Goal: Transaction & Acquisition: Purchase product/service

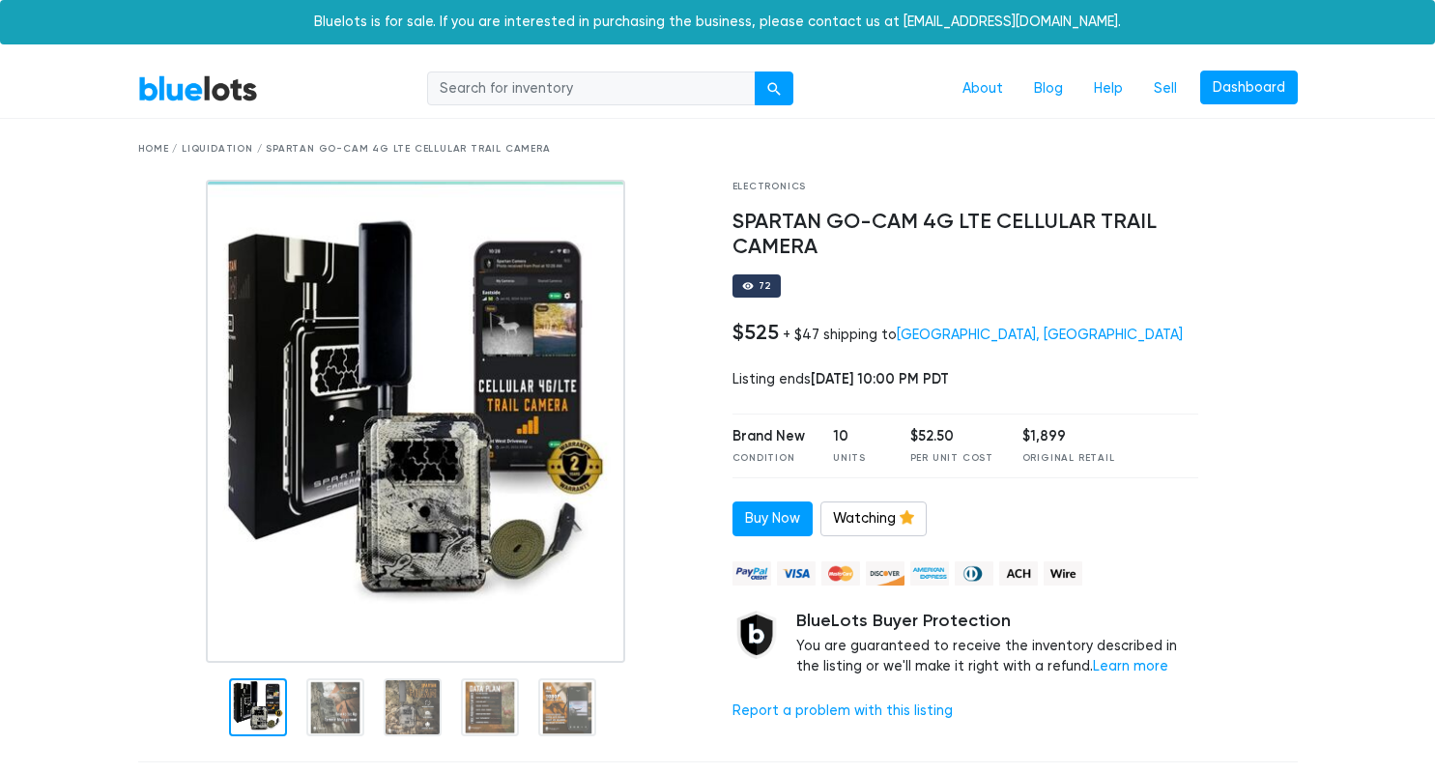
scroll to position [57, 0]
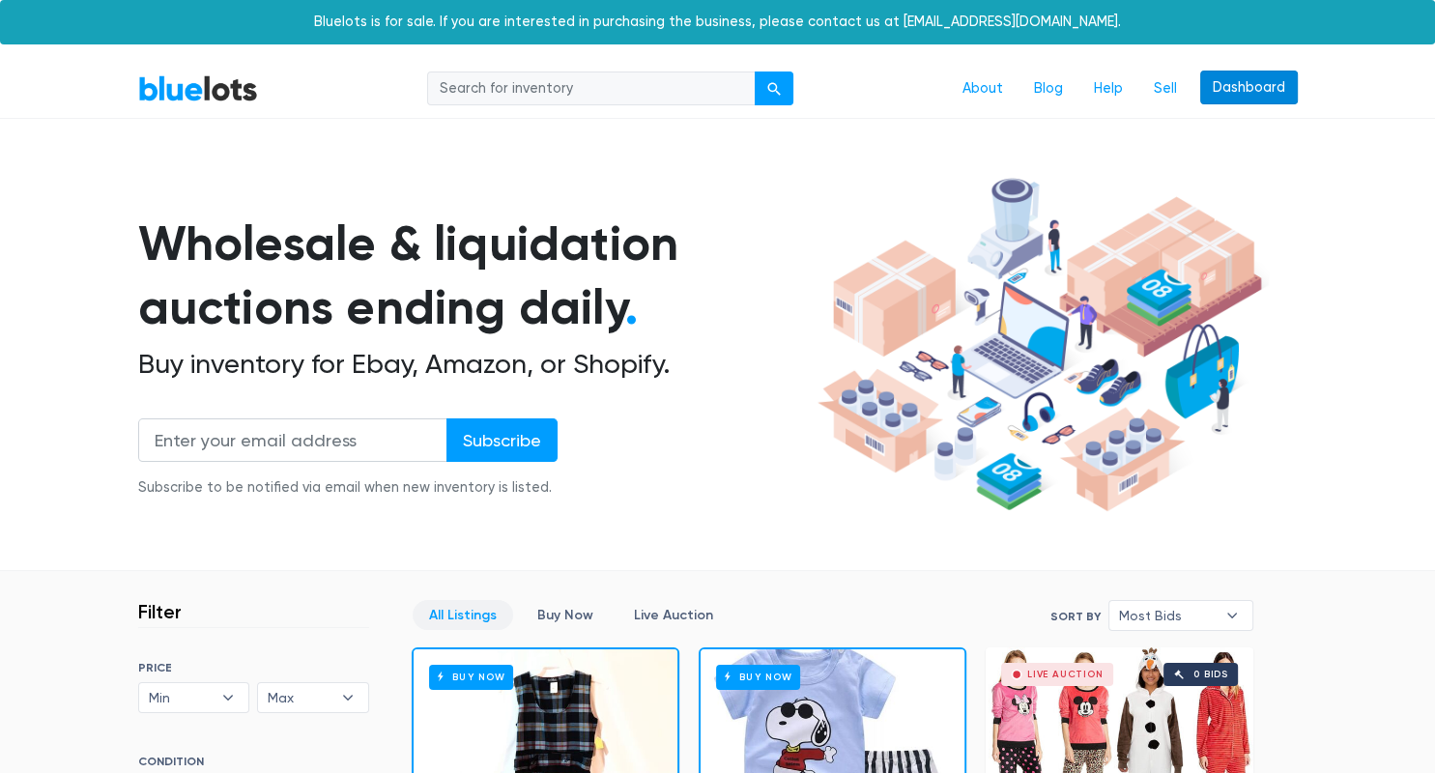
click at [1239, 83] on link "Dashboard" at bounding box center [1249, 88] width 98 height 35
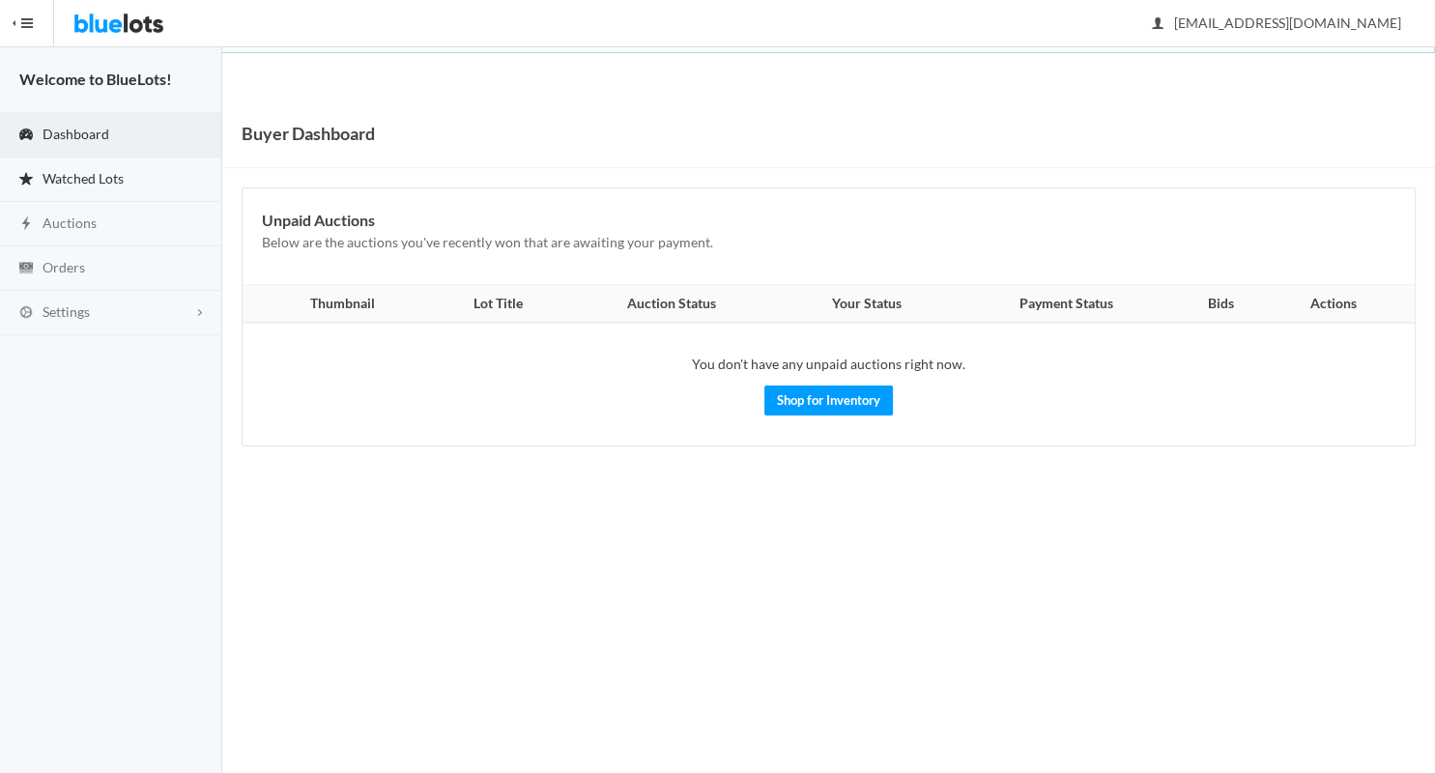
click at [90, 175] on span "Watched Lots" at bounding box center [83, 178] width 81 height 16
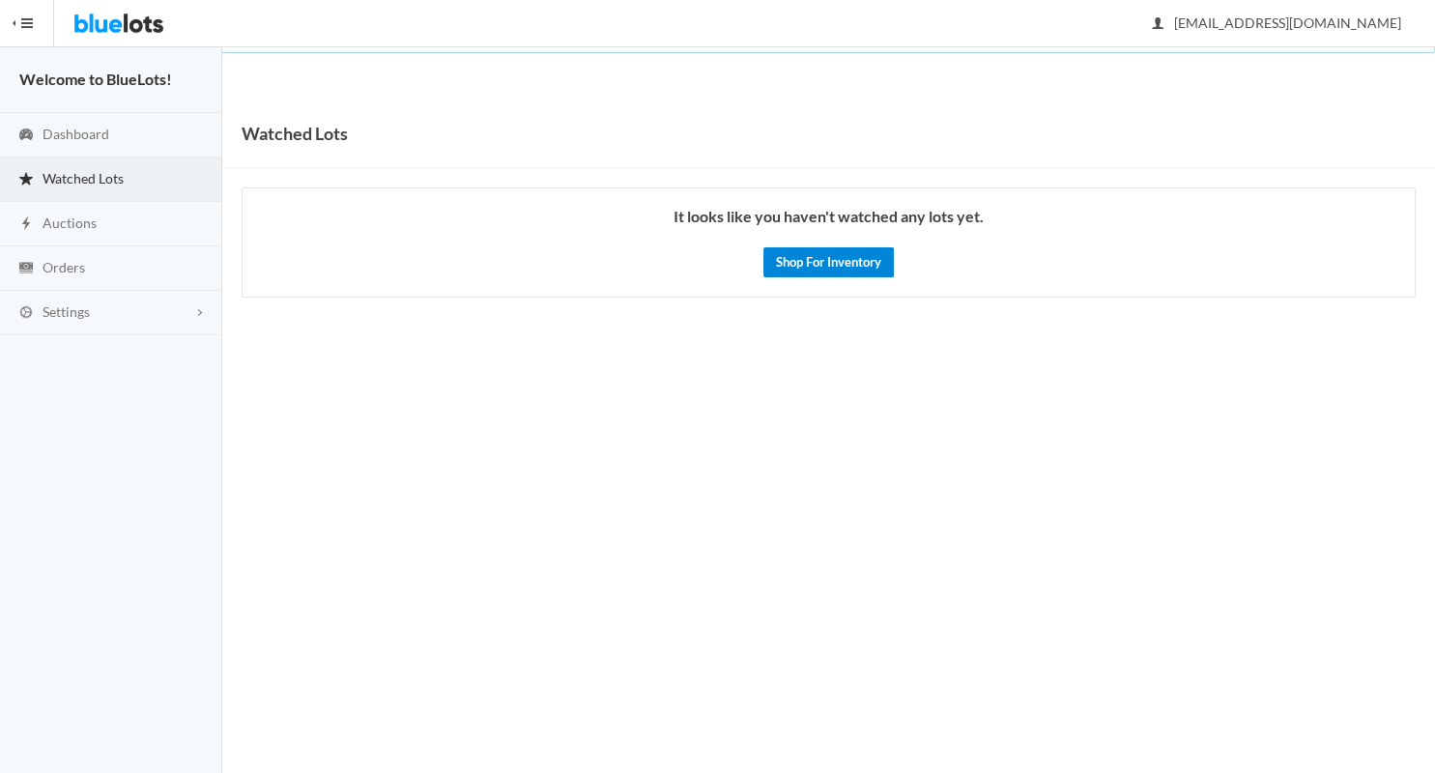
click at [814, 261] on link "Shop For Inventory" at bounding box center [828, 262] width 130 height 30
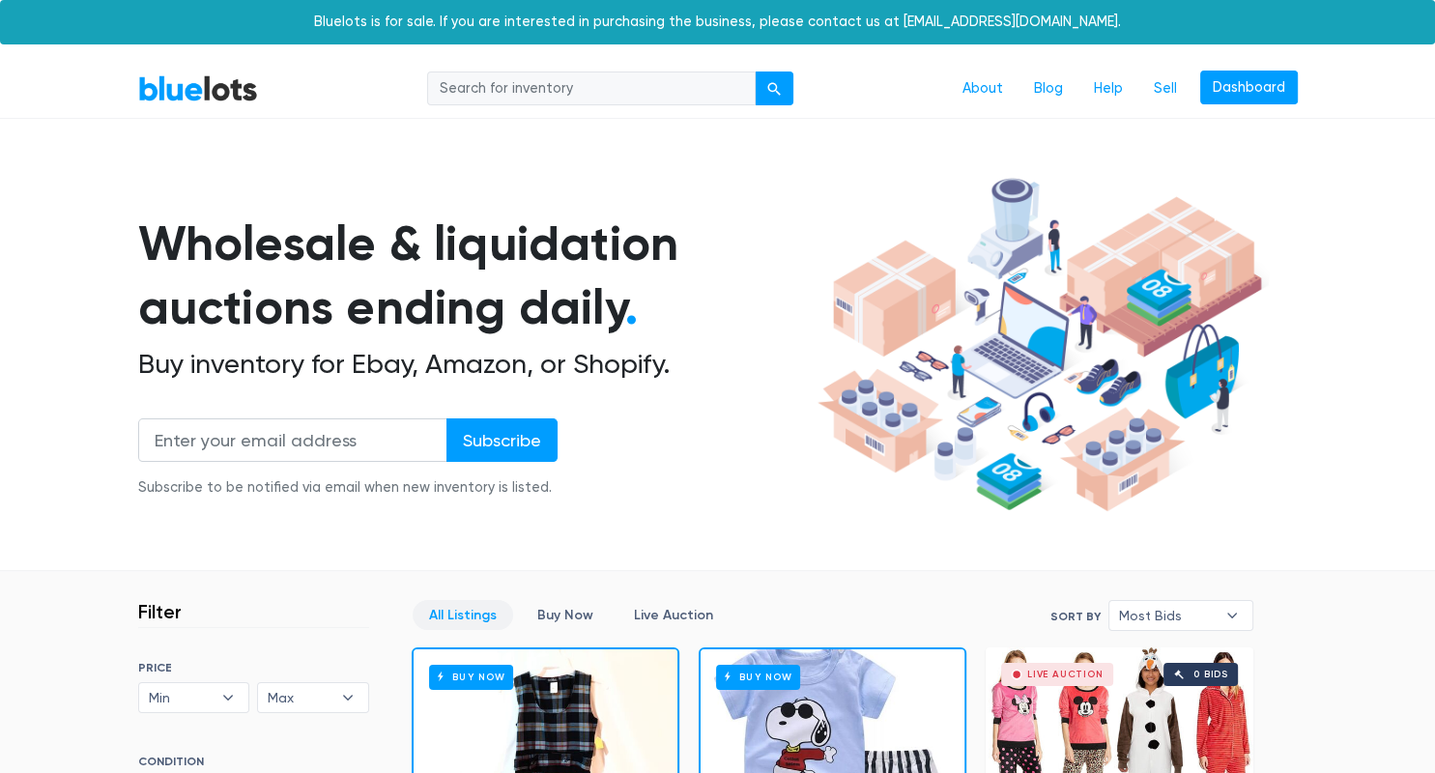
click at [564, 81] on input "search" at bounding box center [591, 89] width 329 height 35
type input "camera"
click at [755, 72] on button "submit" at bounding box center [774, 89] width 39 height 35
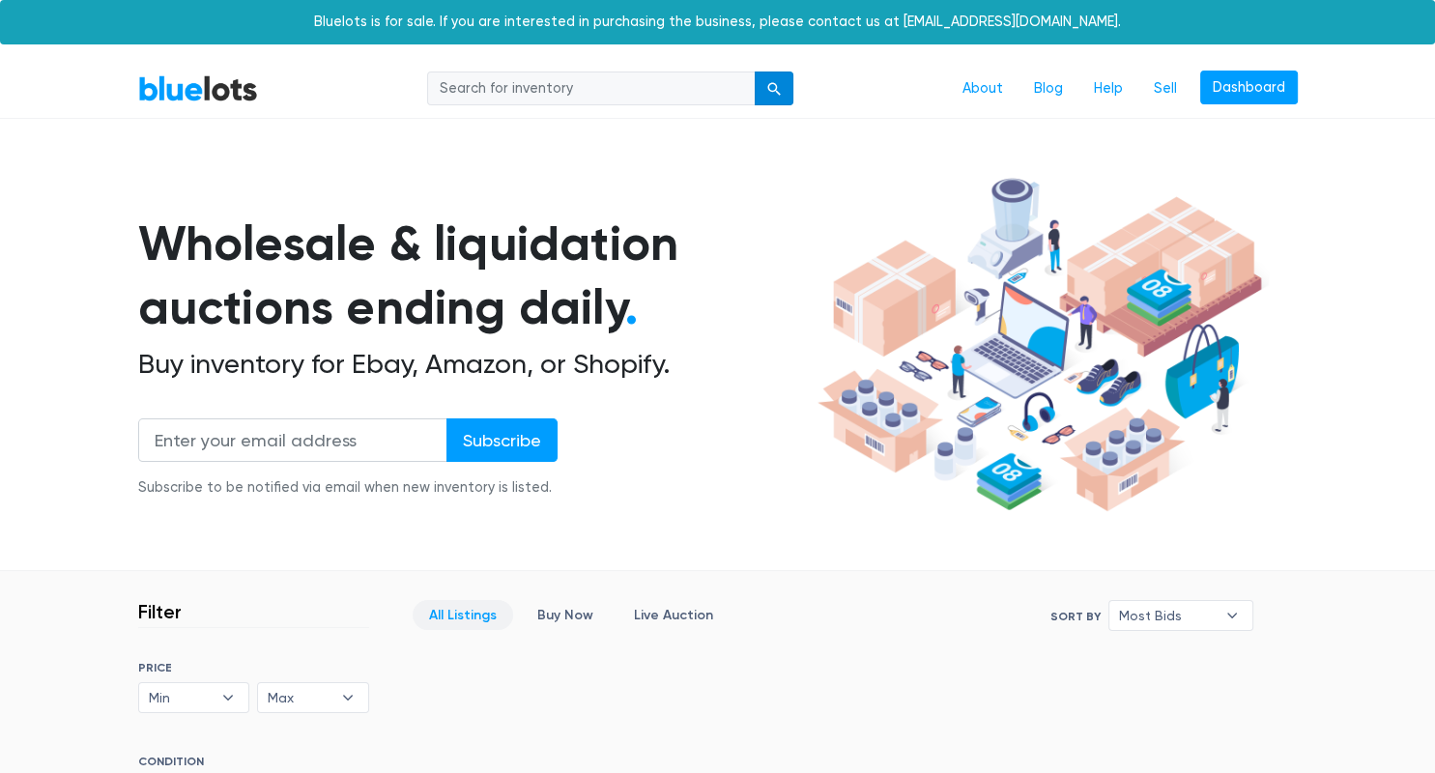
click at [776, 100] on button "submit" at bounding box center [774, 89] width 39 height 35
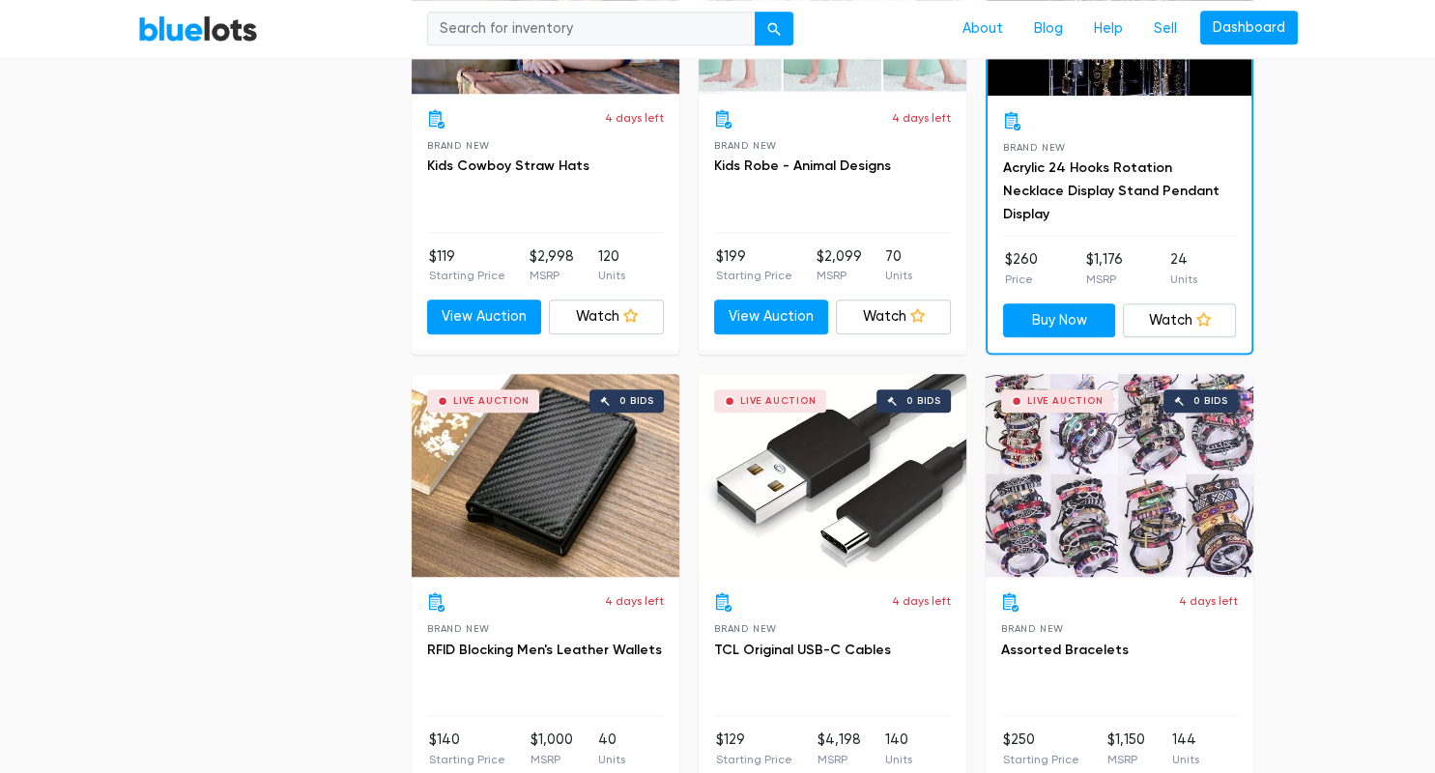
scroll to position [1915, 0]
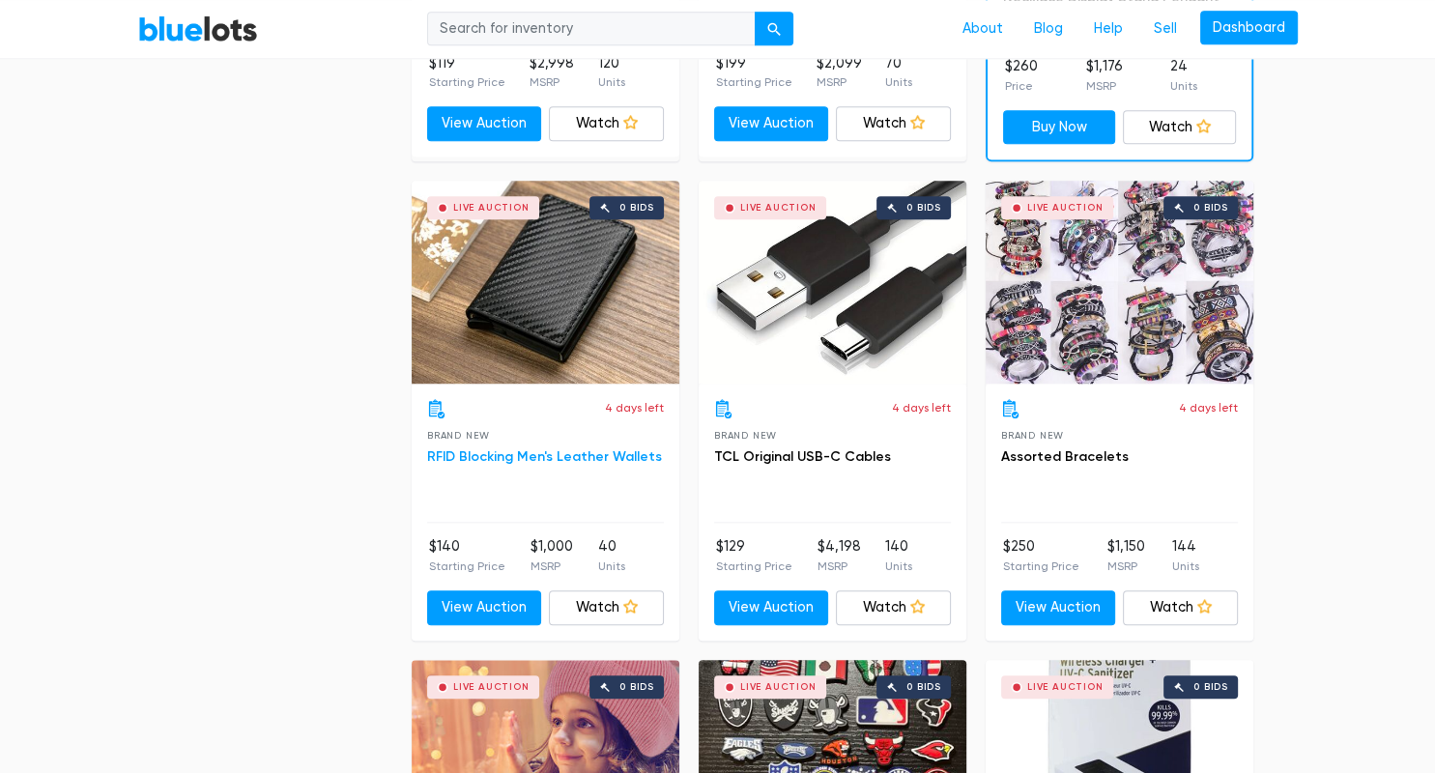
click at [560, 450] on link "RFID Blocking Men's Leather Wallets" at bounding box center [544, 456] width 235 height 16
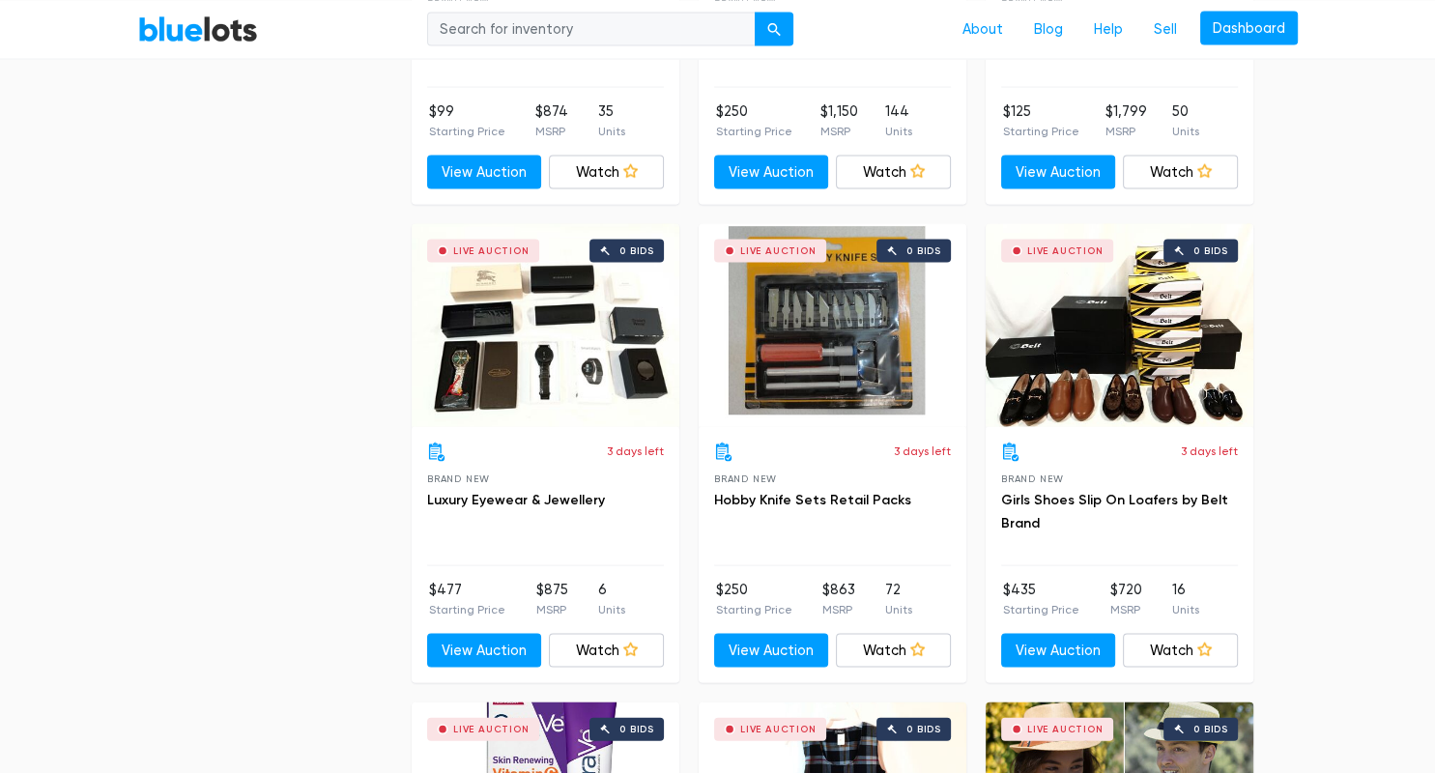
scroll to position [3846, 0]
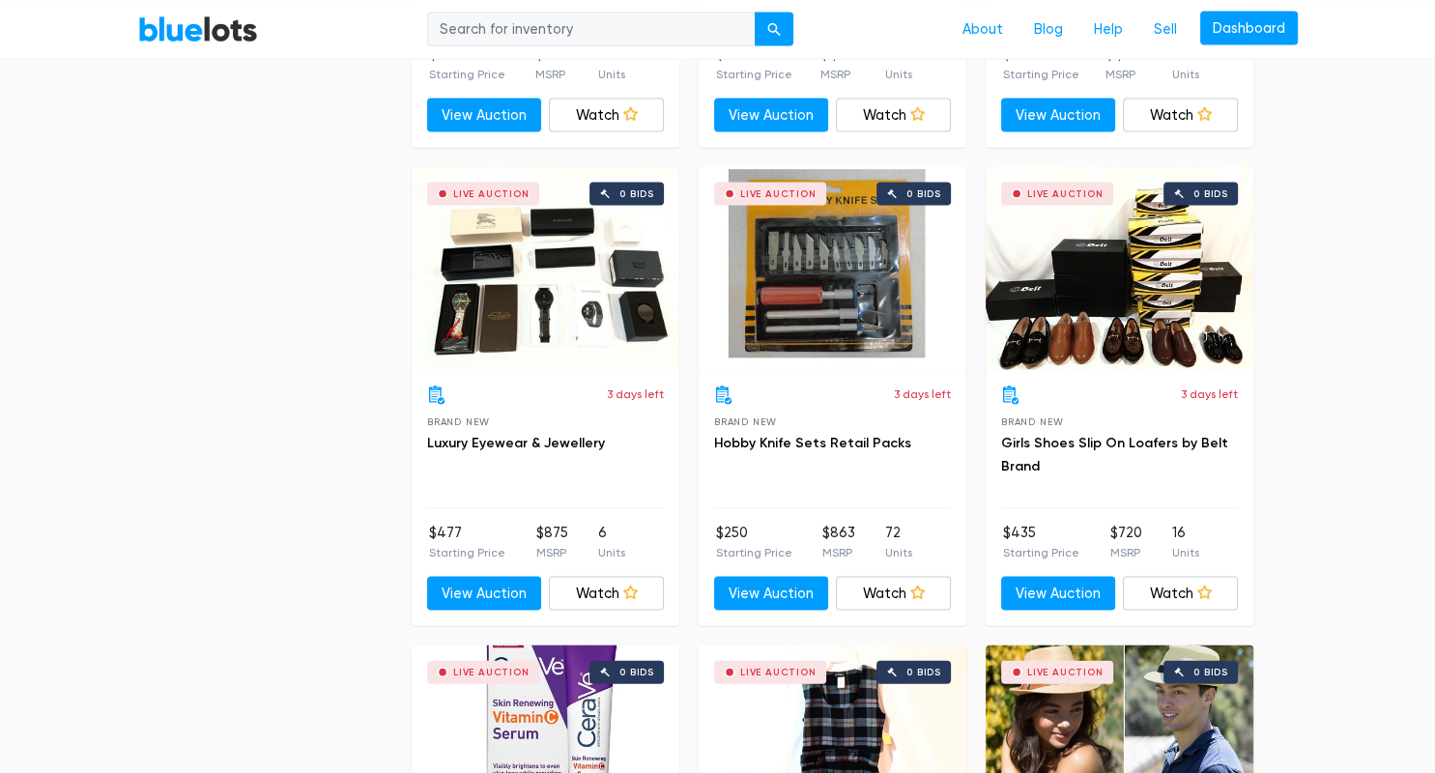
drag, startPoint x: 1434, startPoint y: 237, endPoint x: 1419, endPoint y: 360, distance: 124.7
drag, startPoint x: 1419, startPoint y: 360, endPoint x: 1418, endPoint y: 382, distance: 21.3
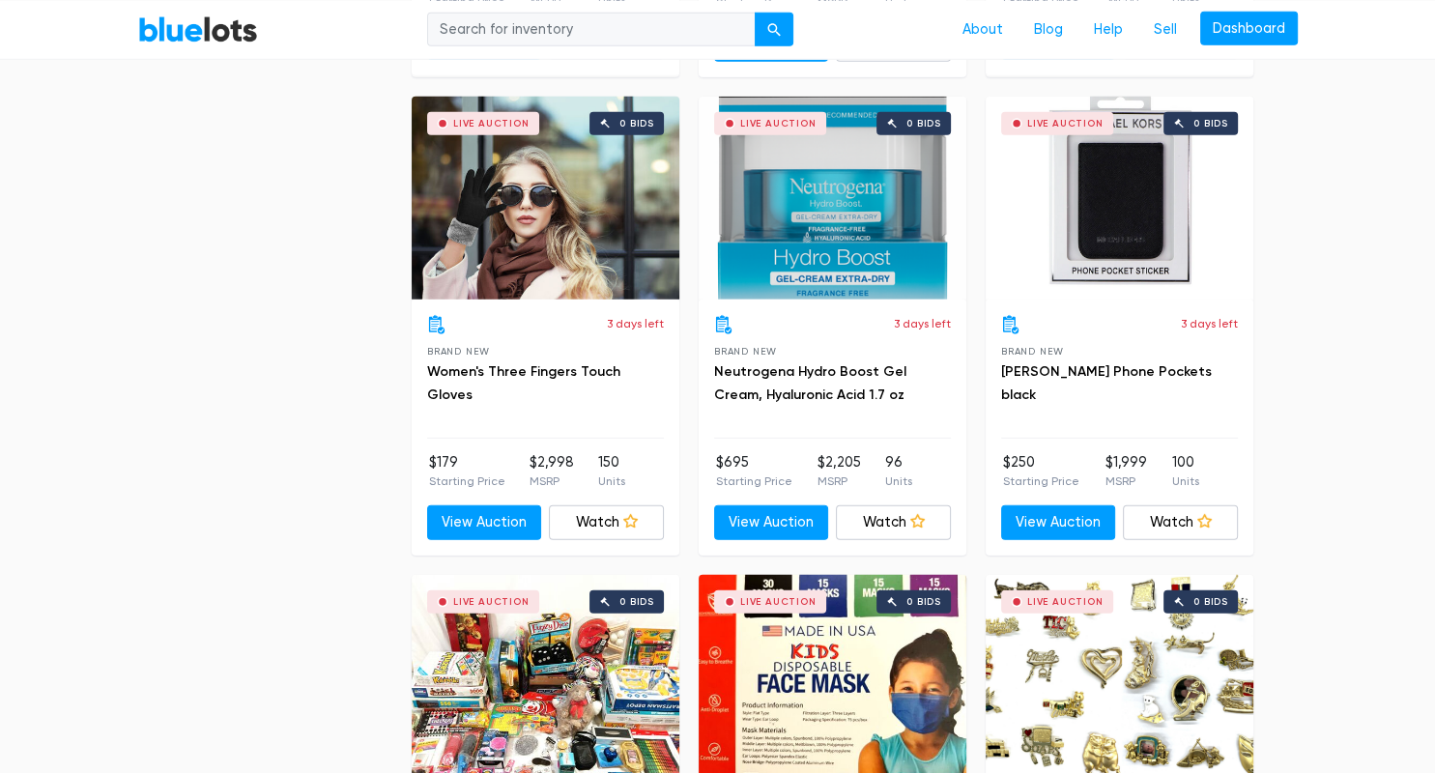
scroll to position [5346, 0]
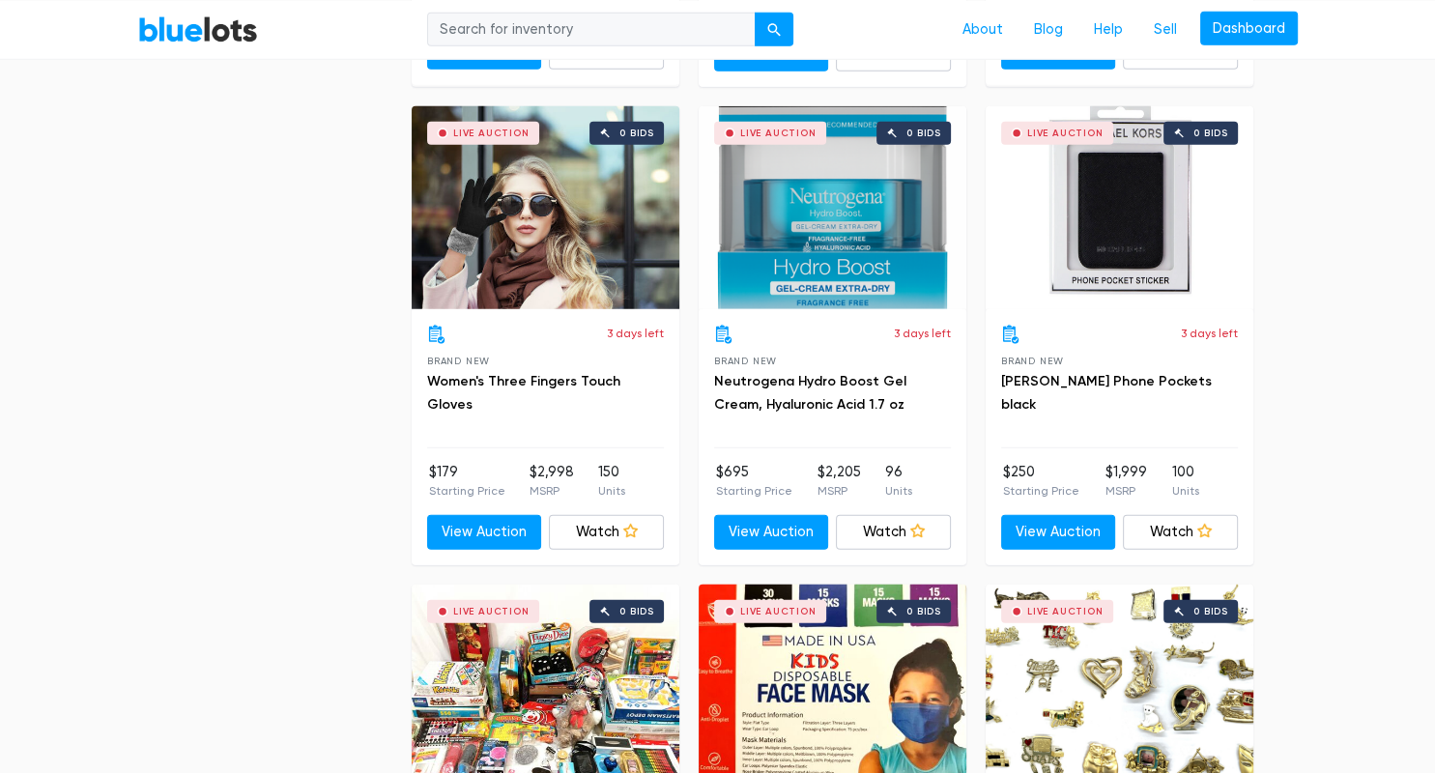
drag, startPoint x: 1434, startPoint y: 347, endPoint x: 1420, endPoint y: 498, distance: 151.4
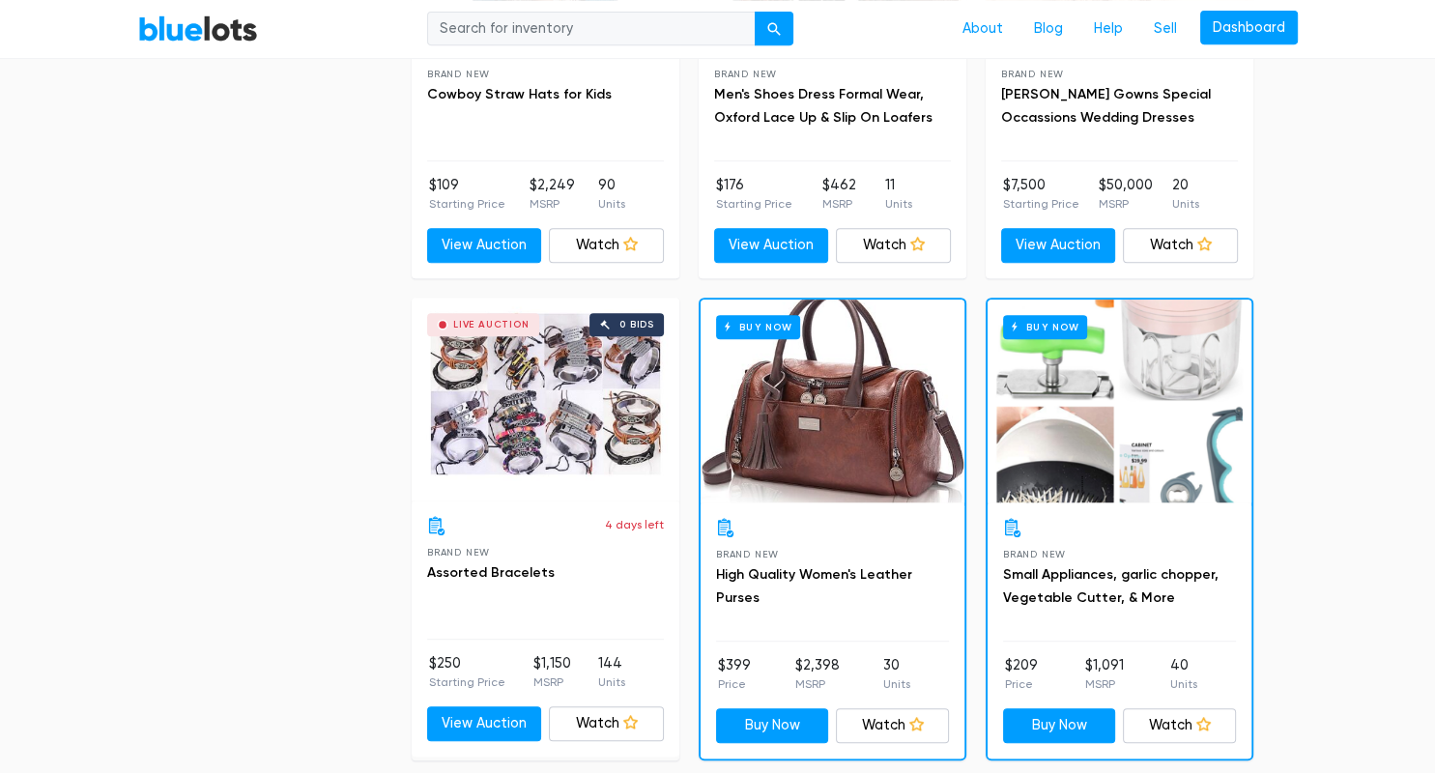
scroll to position [8038, 0]
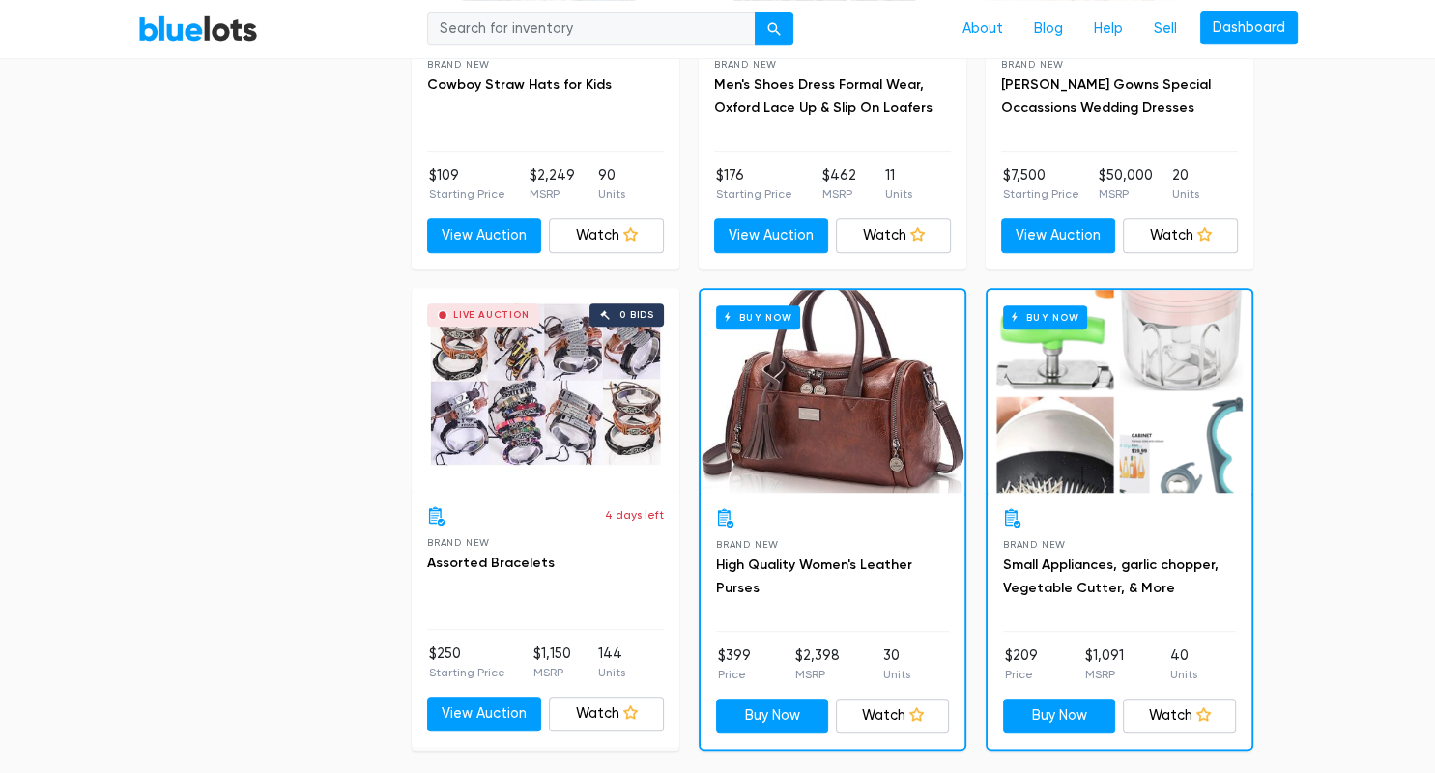
drag, startPoint x: 1434, startPoint y: 469, endPoint x: 1434, endPoint y: 700, distance: 231.0
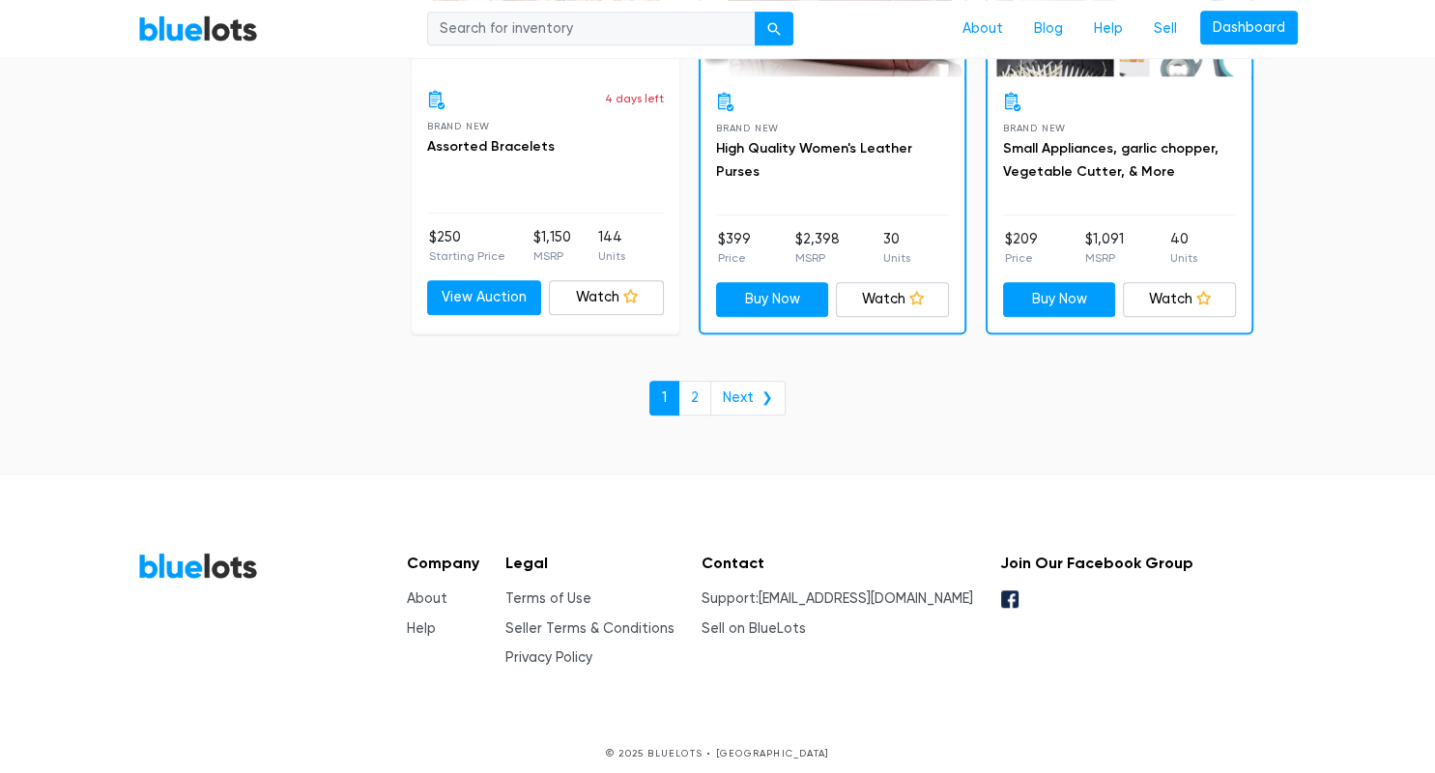
scroll to position [0, 0]
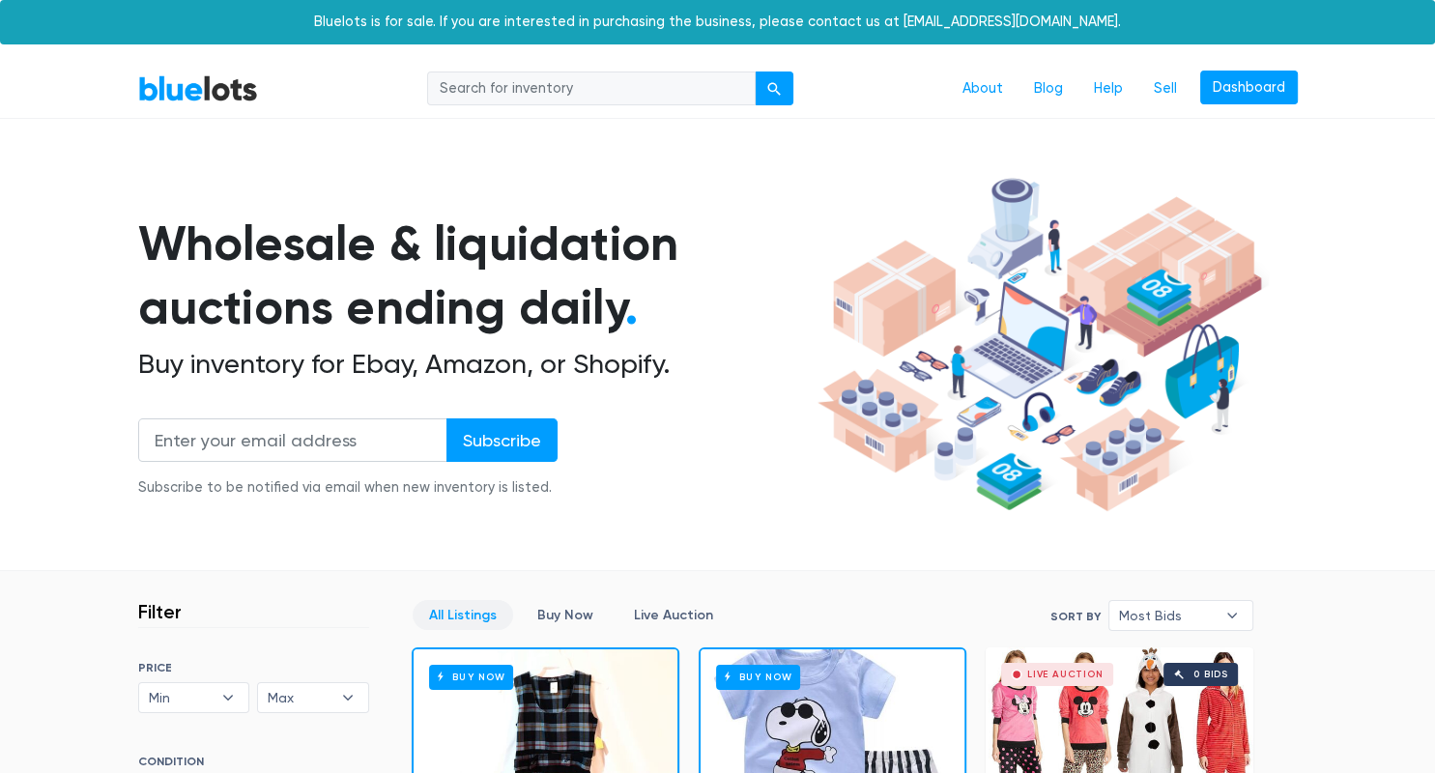
click at [638, 91] on input "search" at bounding box center [591, 89] width 329 height 35
type input "Trail"
click at [755, 72] on button "submit" at bounding box center [774, 89] width 39 height 35
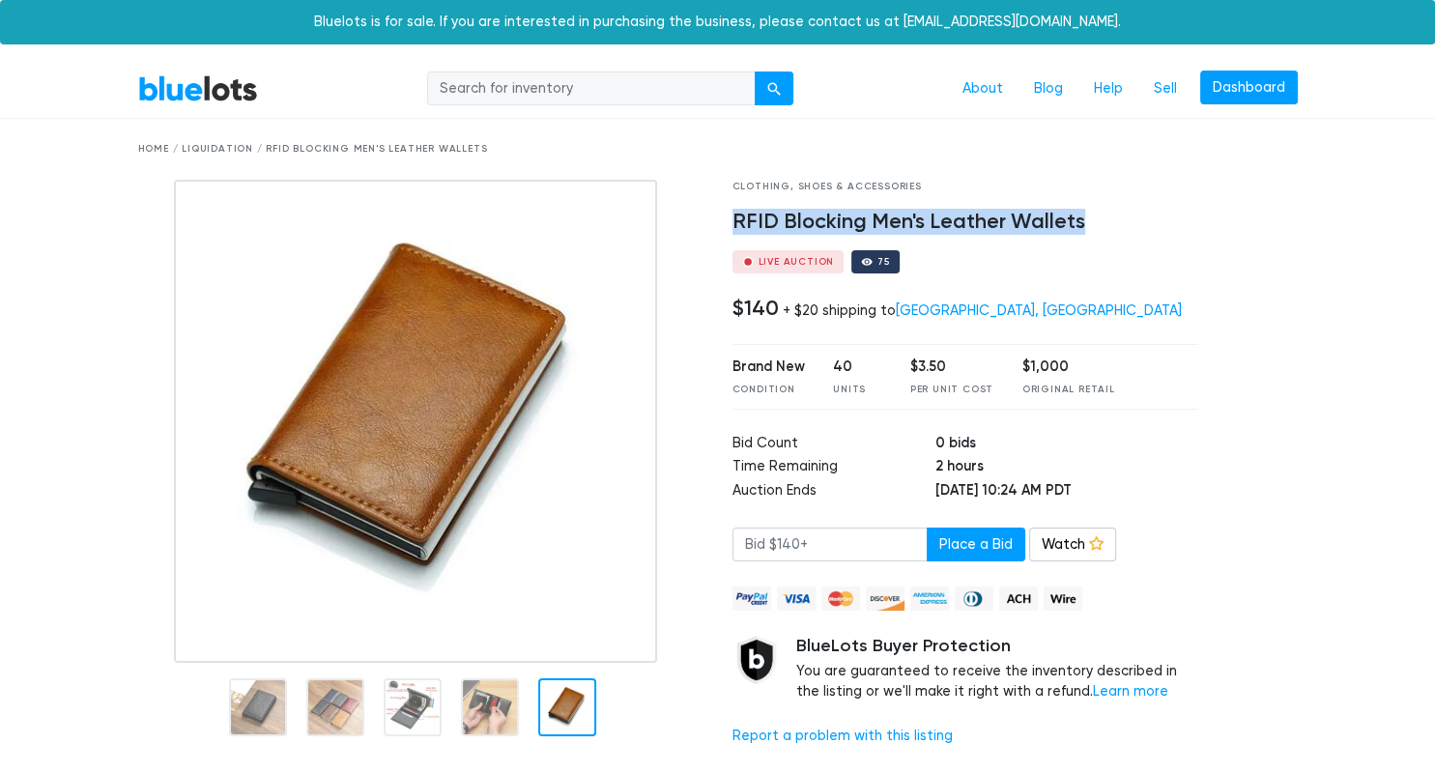
drag, startPoint x: 731, startPoint y: 227, endPoint x: 1084, endPoint y: 232, distance: 353.7
click at [1084, 232] on div "Clothing, Shoes & Accessories RFID Blocking Men's Leather Wallets Live Auction …" at bounding box center [966, 471] width 496 height 583
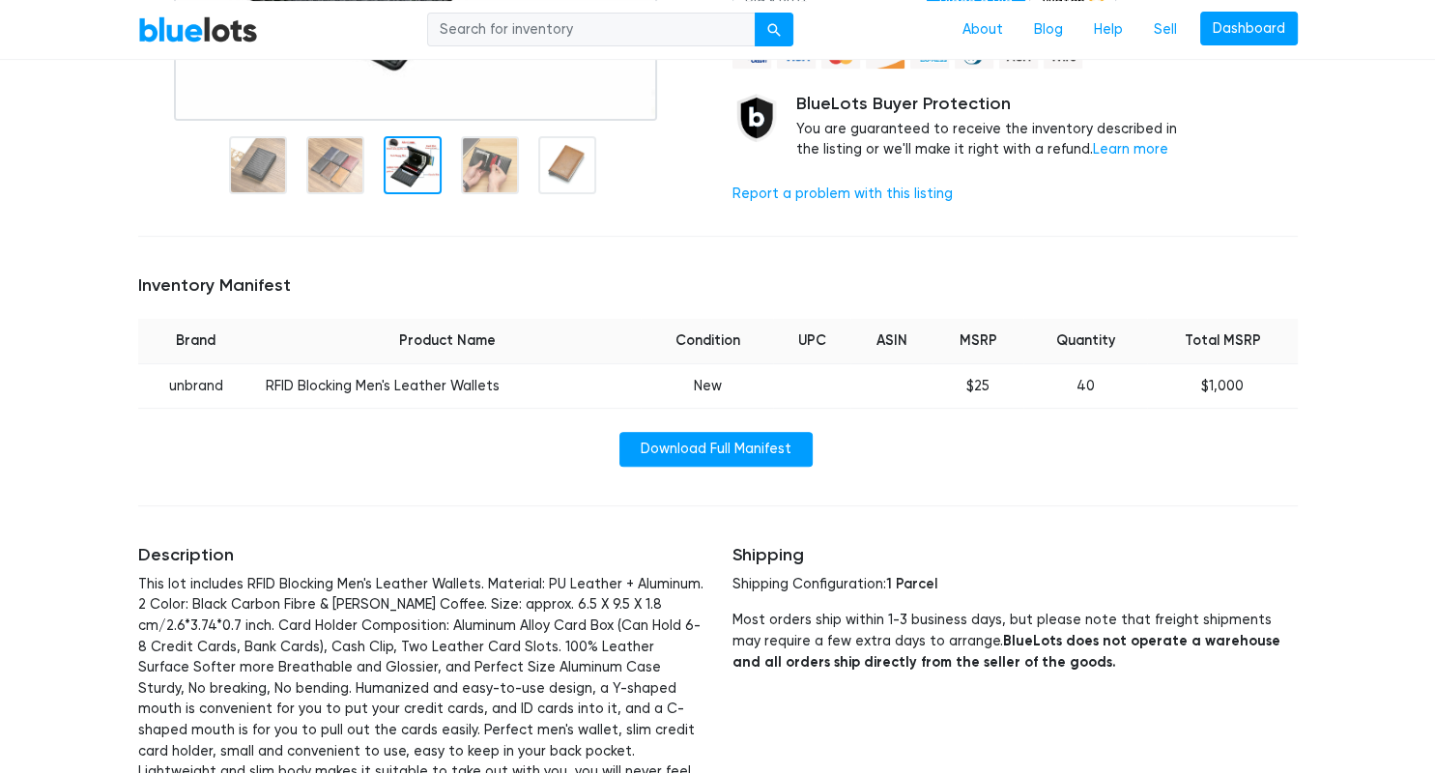
scroll to position [642, 0]
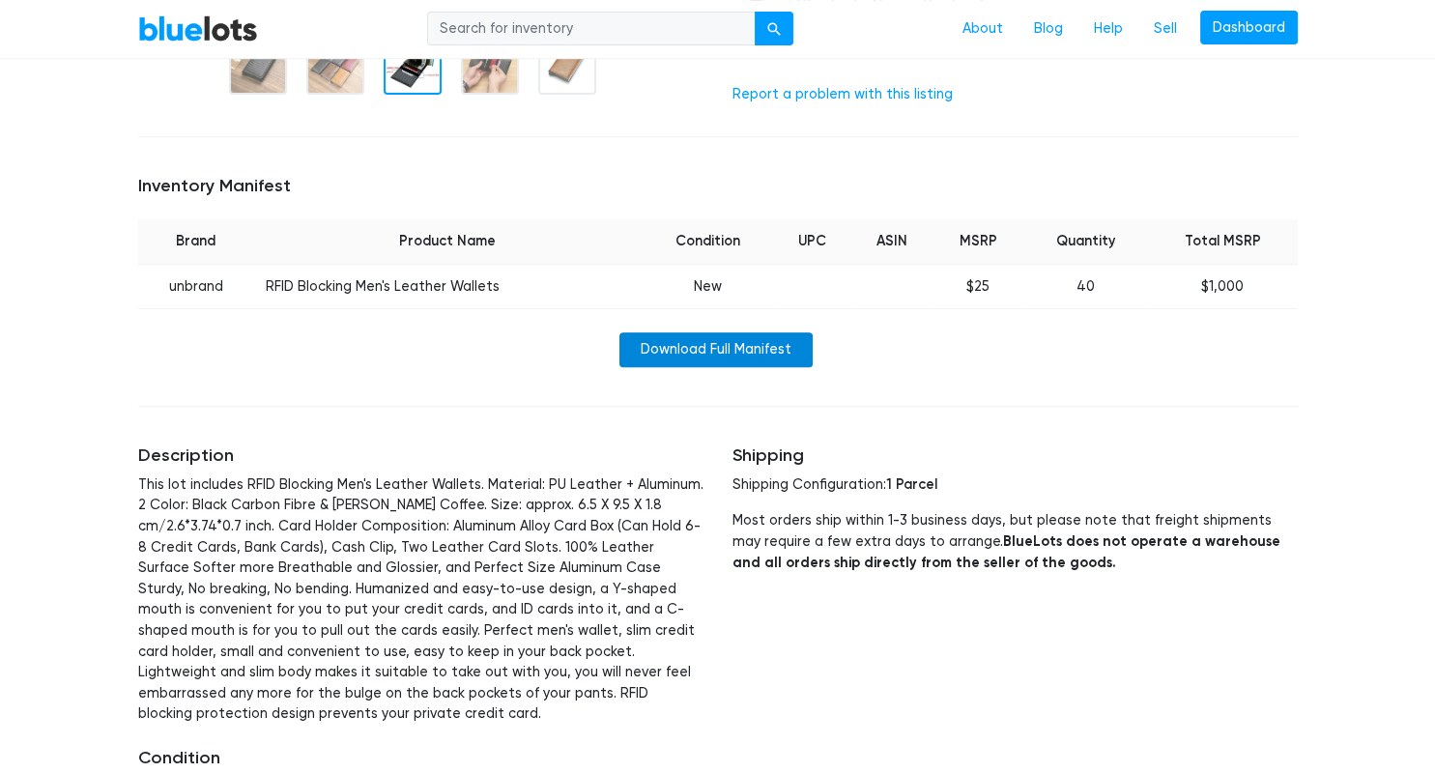
click at [732, 354] on link "Download Full Manifest" at bounding box center [715, 349] width 193 height 35
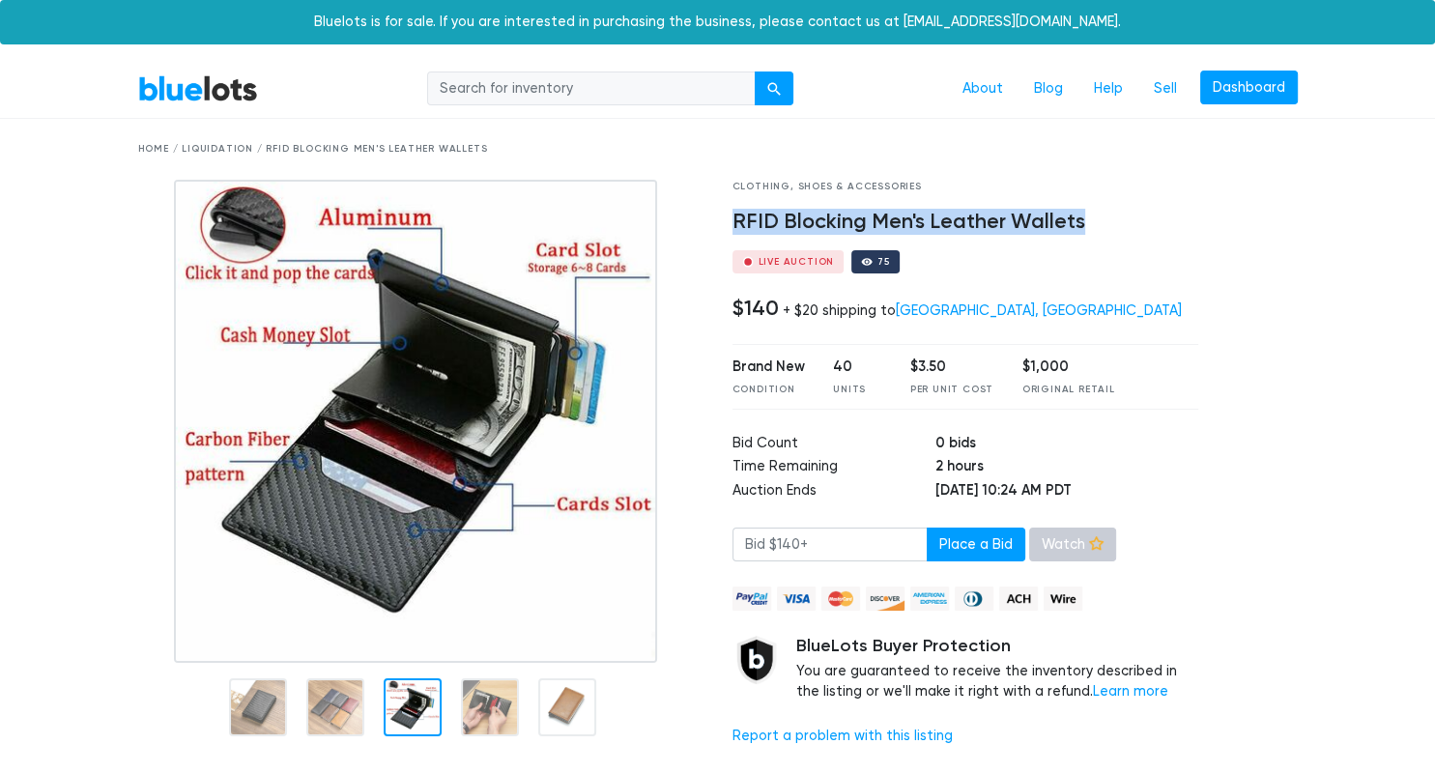
click at [1095, 547] on link "Watch" at bounding box center [1072, 545] width 87 height 35
click at [1079, 554] on link "Watch" at bounding box center [1072, 545] width 87 height 35
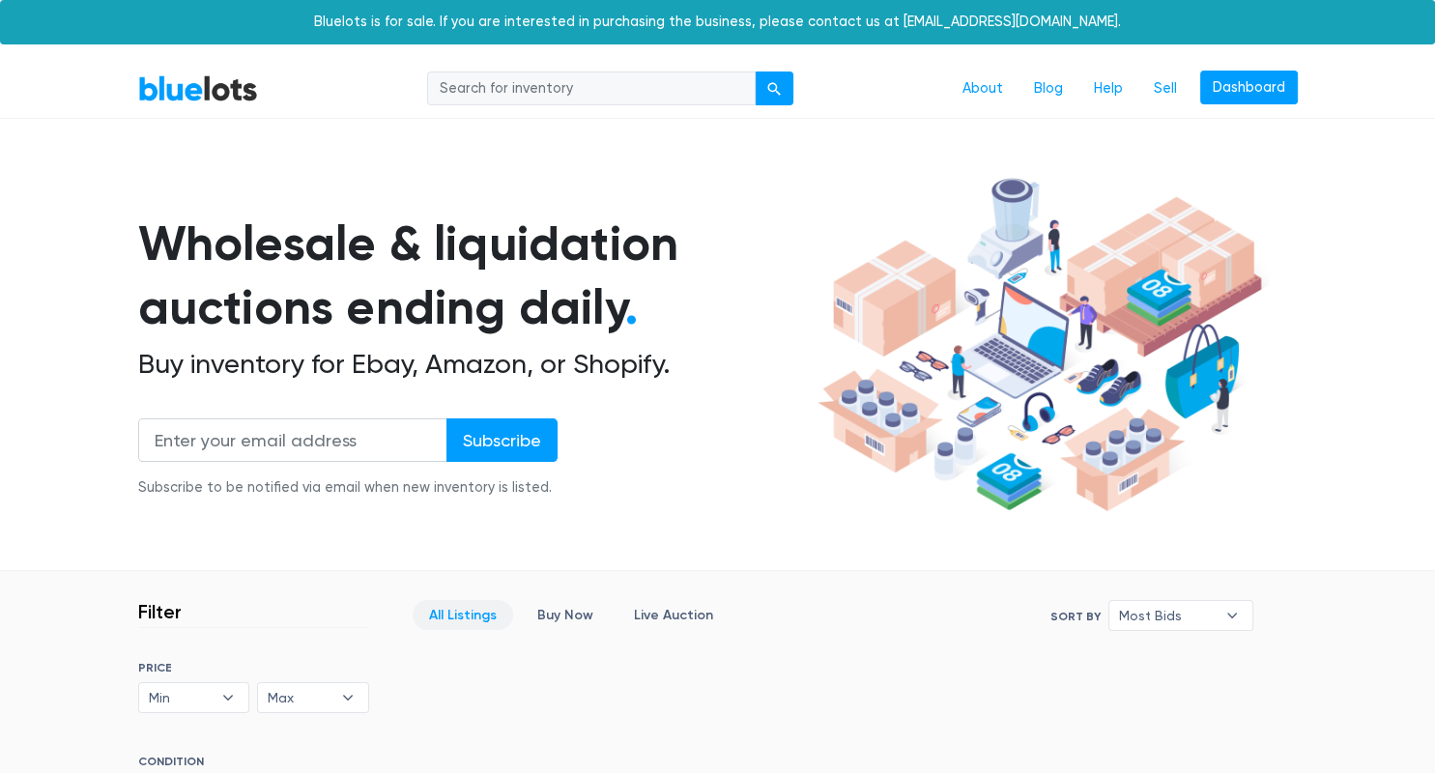
click at [553, 93] on input "search" at bounding box center [591, 89] width 329 height 35
type input "camera"
click at [755, 72] on button "submit" at bounding box center [774, 89] width 39 height 35
click at [646, 83] on input "search" at bounding box center [591, 89] width 329 height 35
click at [782, 92] on button "submit" at bounding box center [774, 89] width 39 height 35
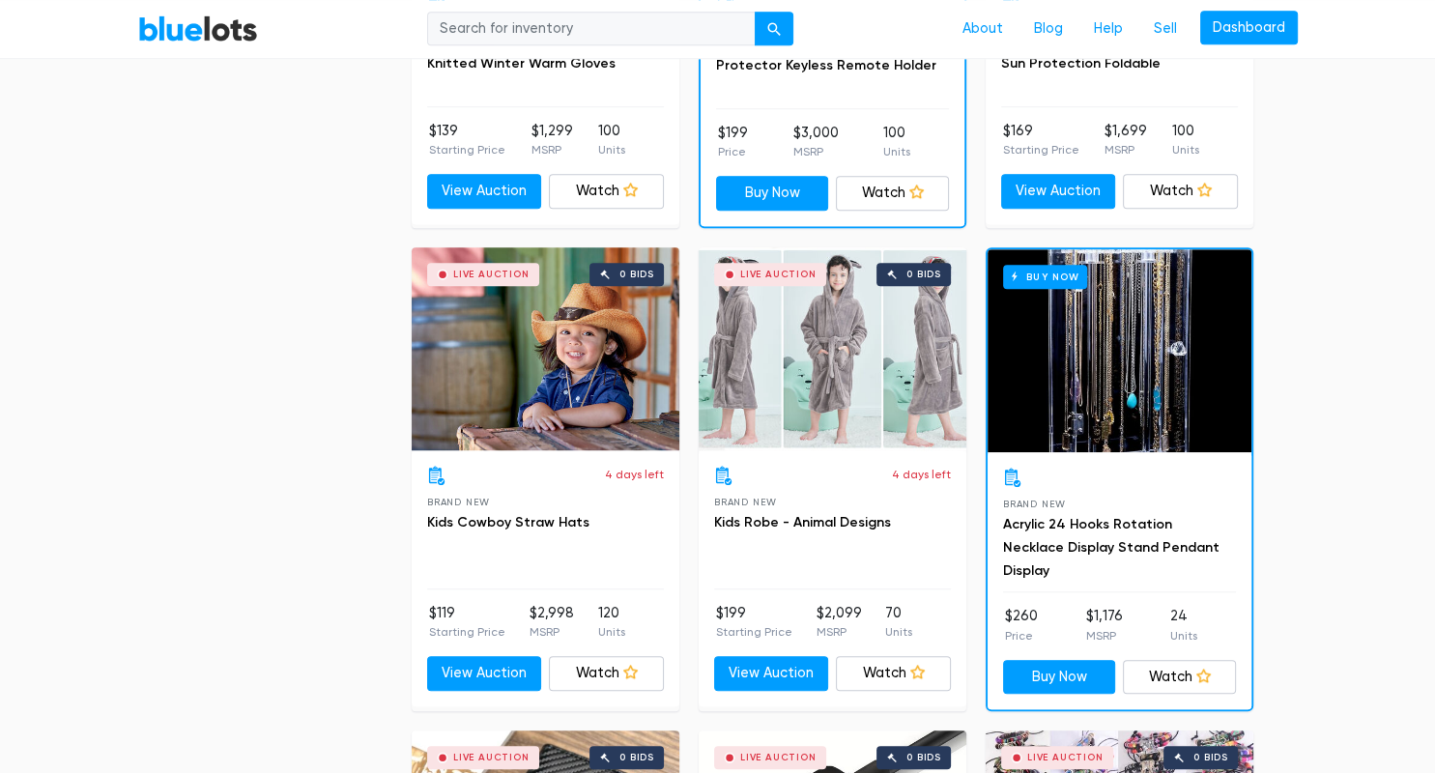
scroll to position [1458, 0]
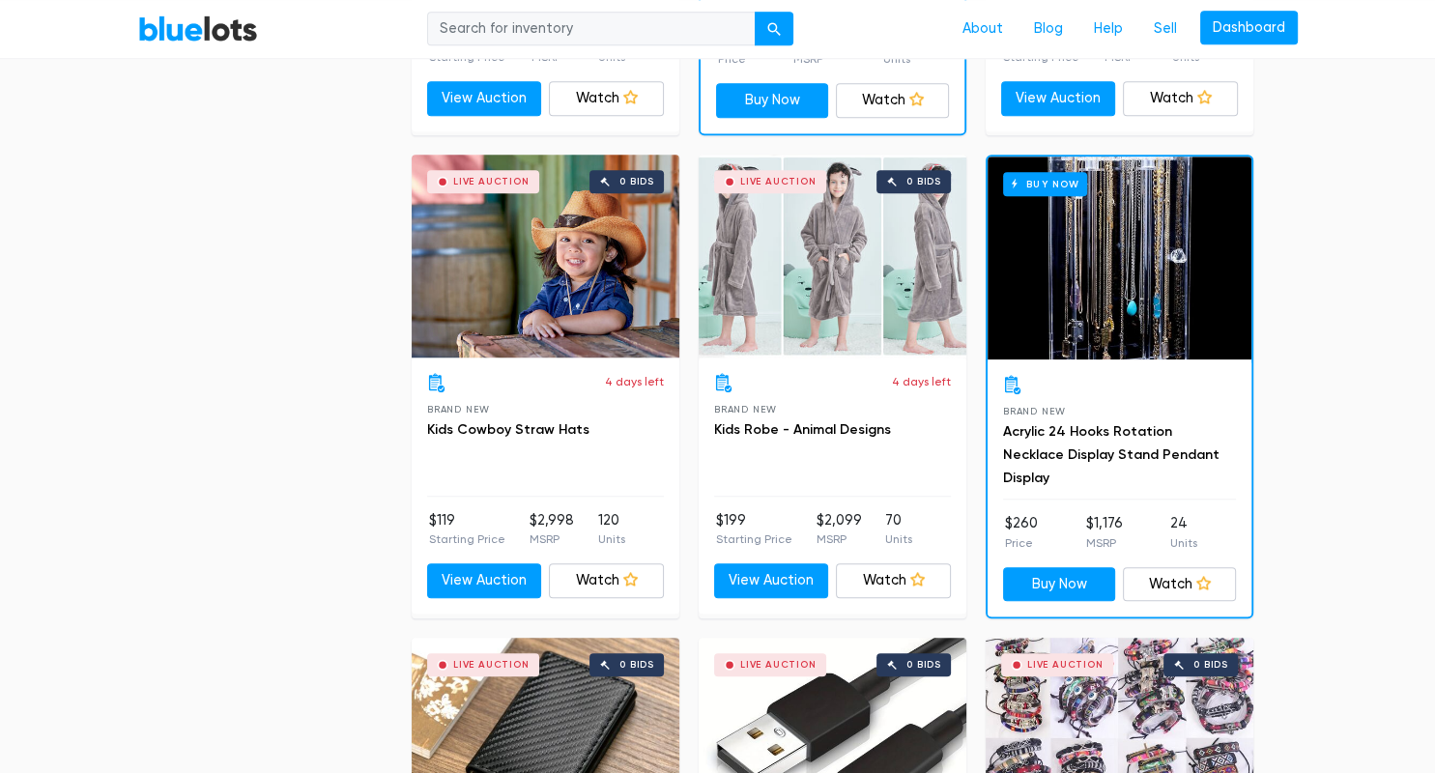
drag, startPoint x: 1425, startPoint y: 241, endPoint x: 1434, endPoint y: 180, distance: 61.5
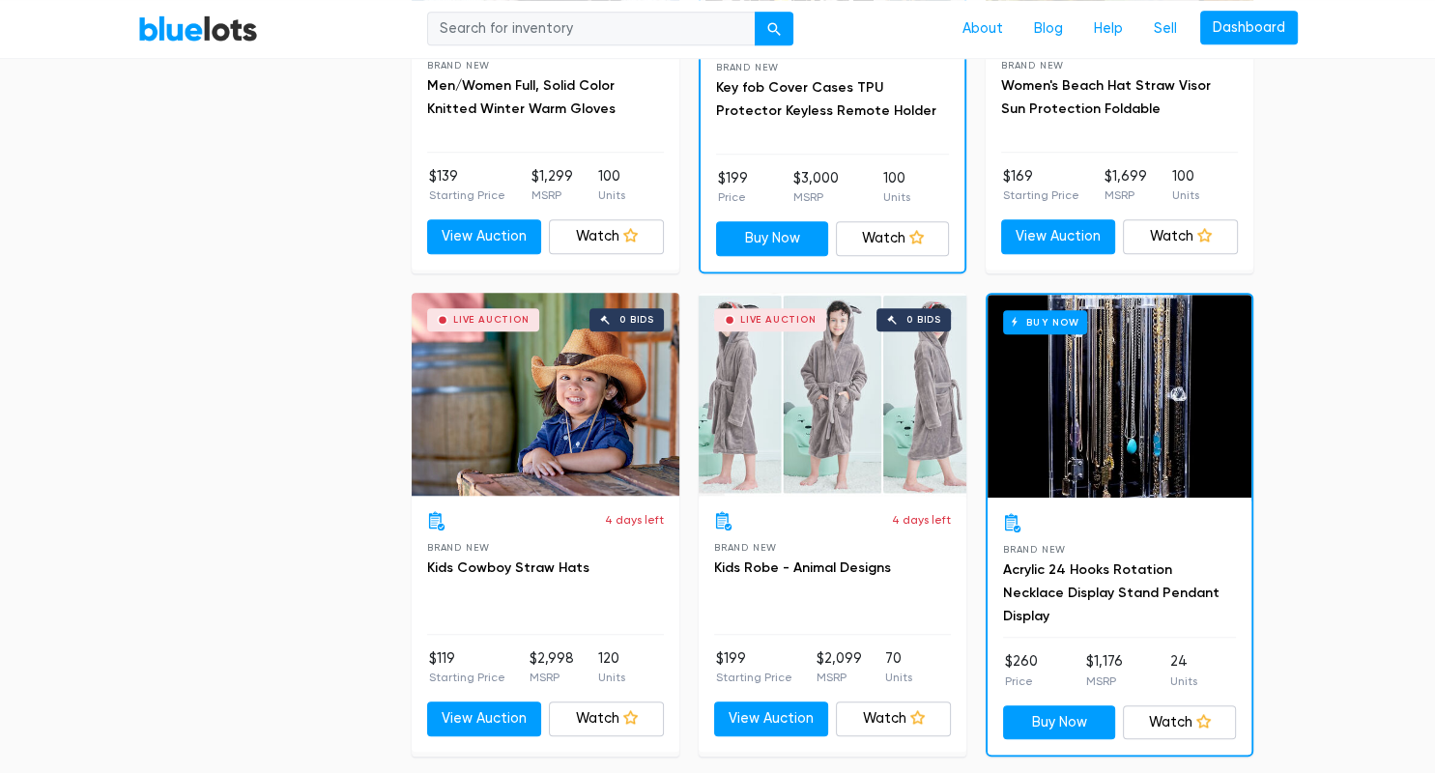
scroll to position [0, 0]
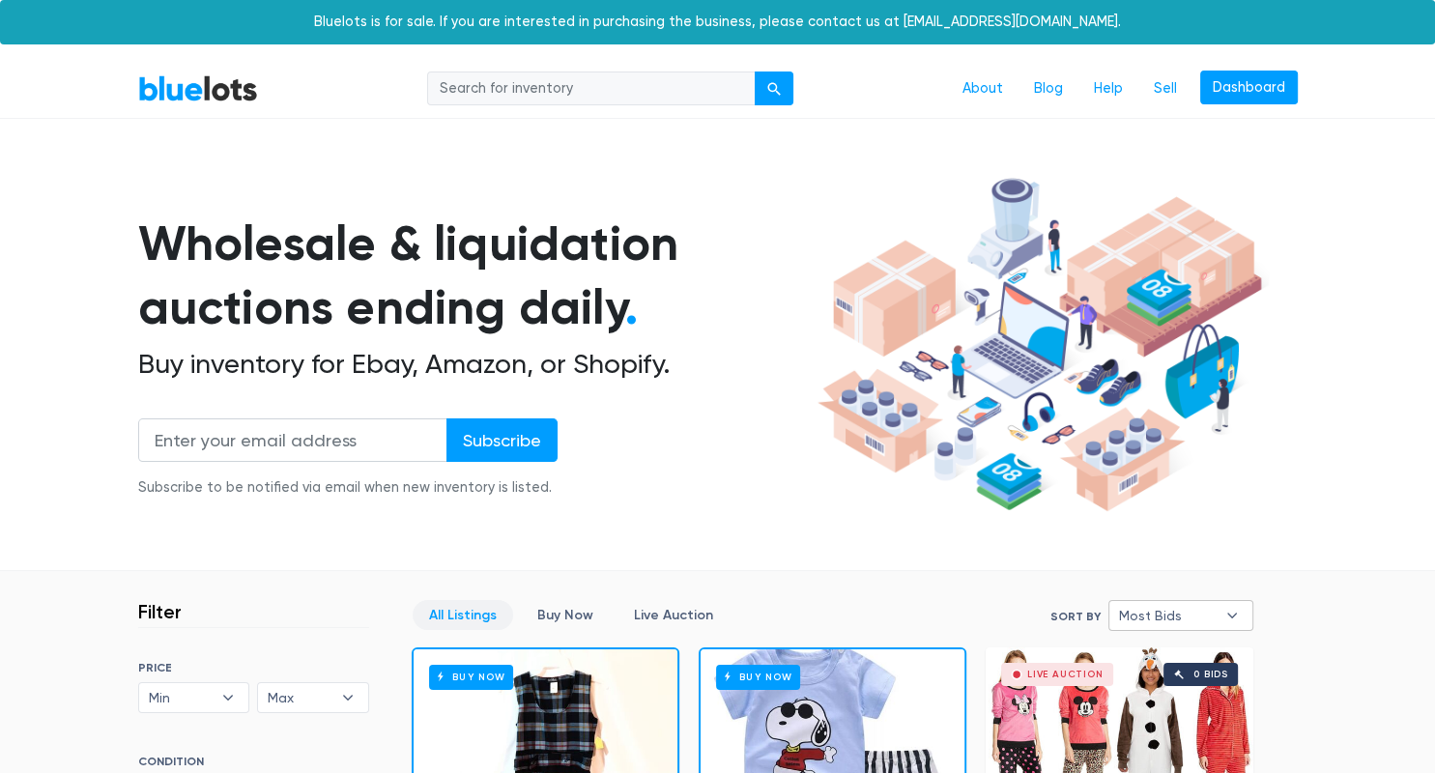
click at [1168, 623] on span "Most Bids" at bounding box center [1167, 615] width 97 height 29
click at [1154, 492] on li "Ending Soonest" at bounding box center [1189, 486] width 151 height 31
select select "ending_soonest"
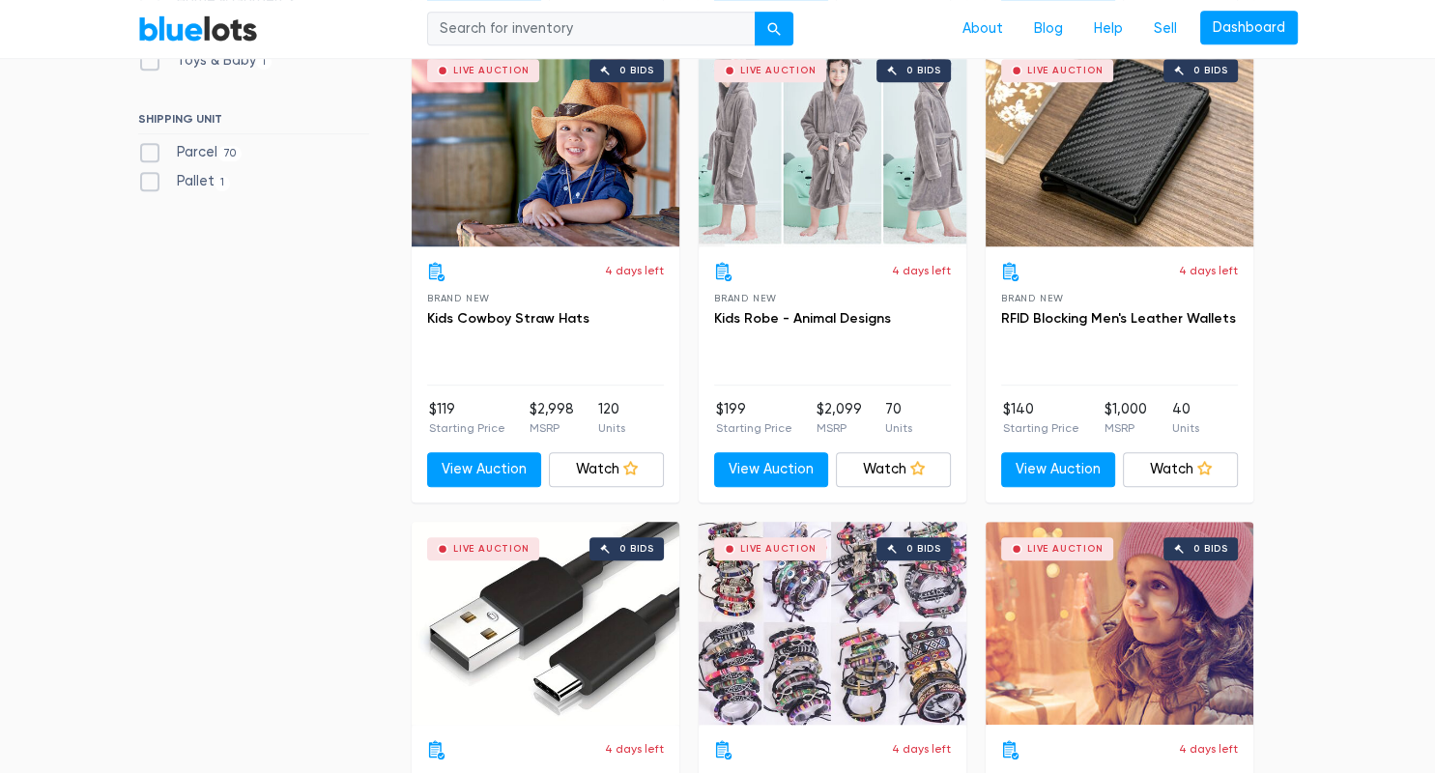
scroll to position [1101, 0]
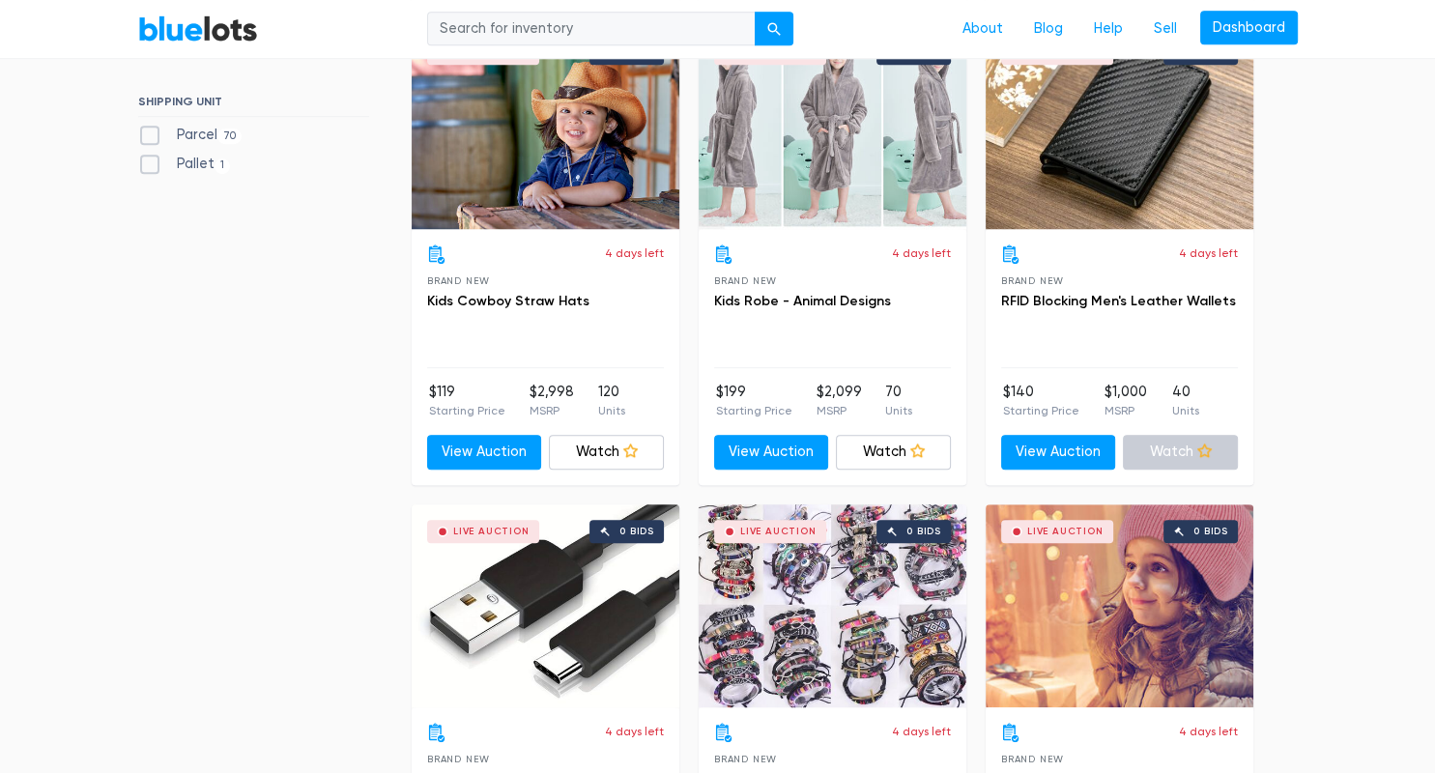
click at [1183, 454] on link "Watch" at bounding box center [1180, 452] width 115 height 35
drag, startPoint x: 1422, startPoint y: 137, endPoint x: 1427, endPoint y: 157, distance: 19.9
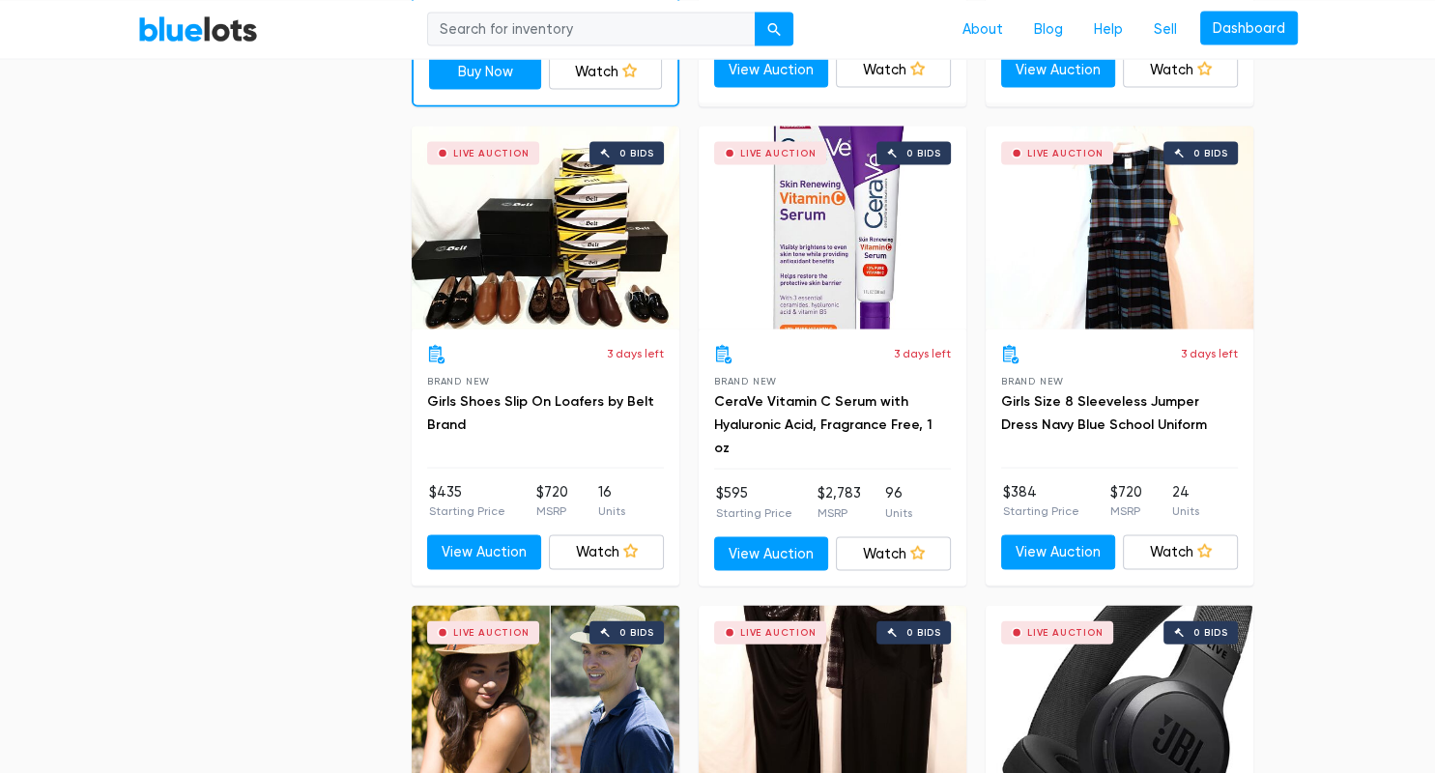
scroll to position [3874, 0]
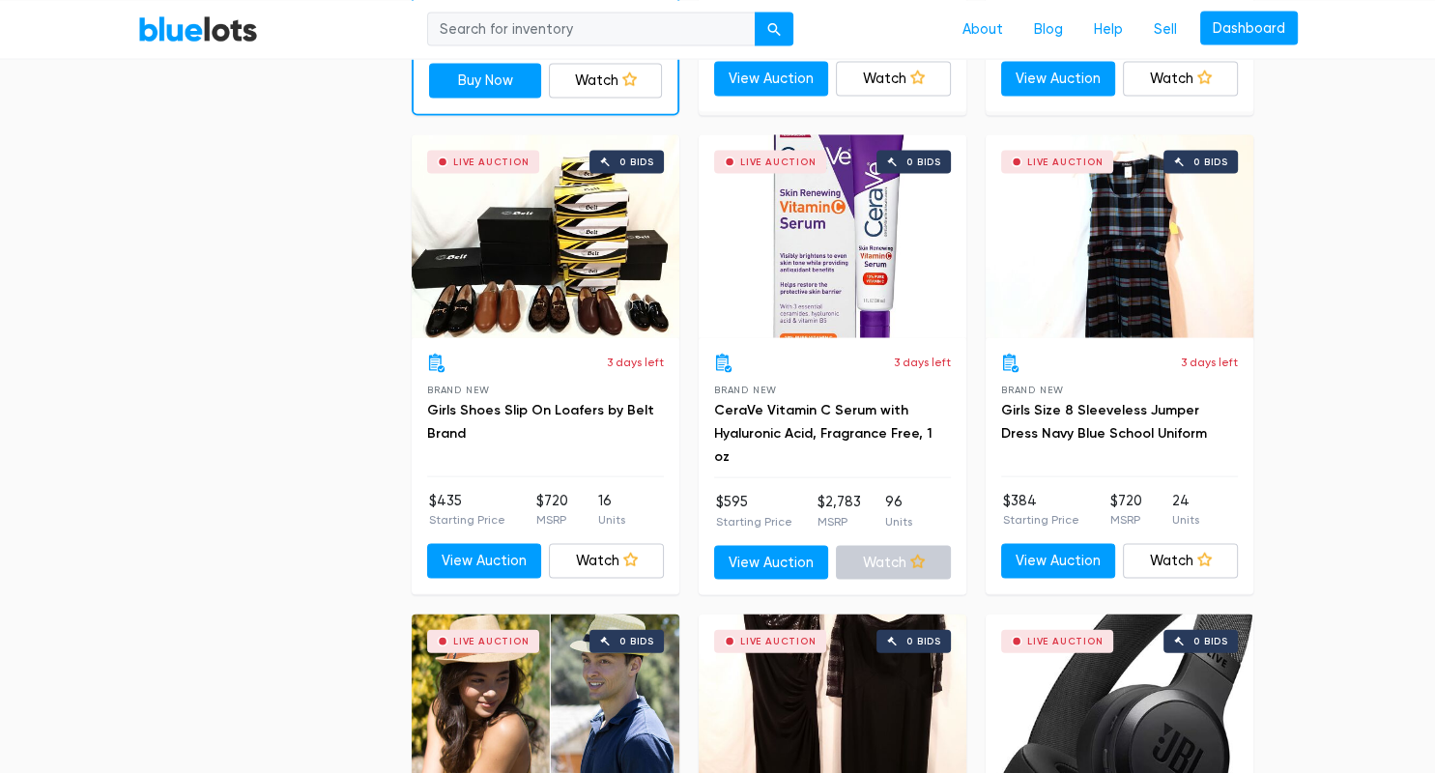
click at [892, 548] on link "Watch" at bounding box center [893, 562] width 115 height 35
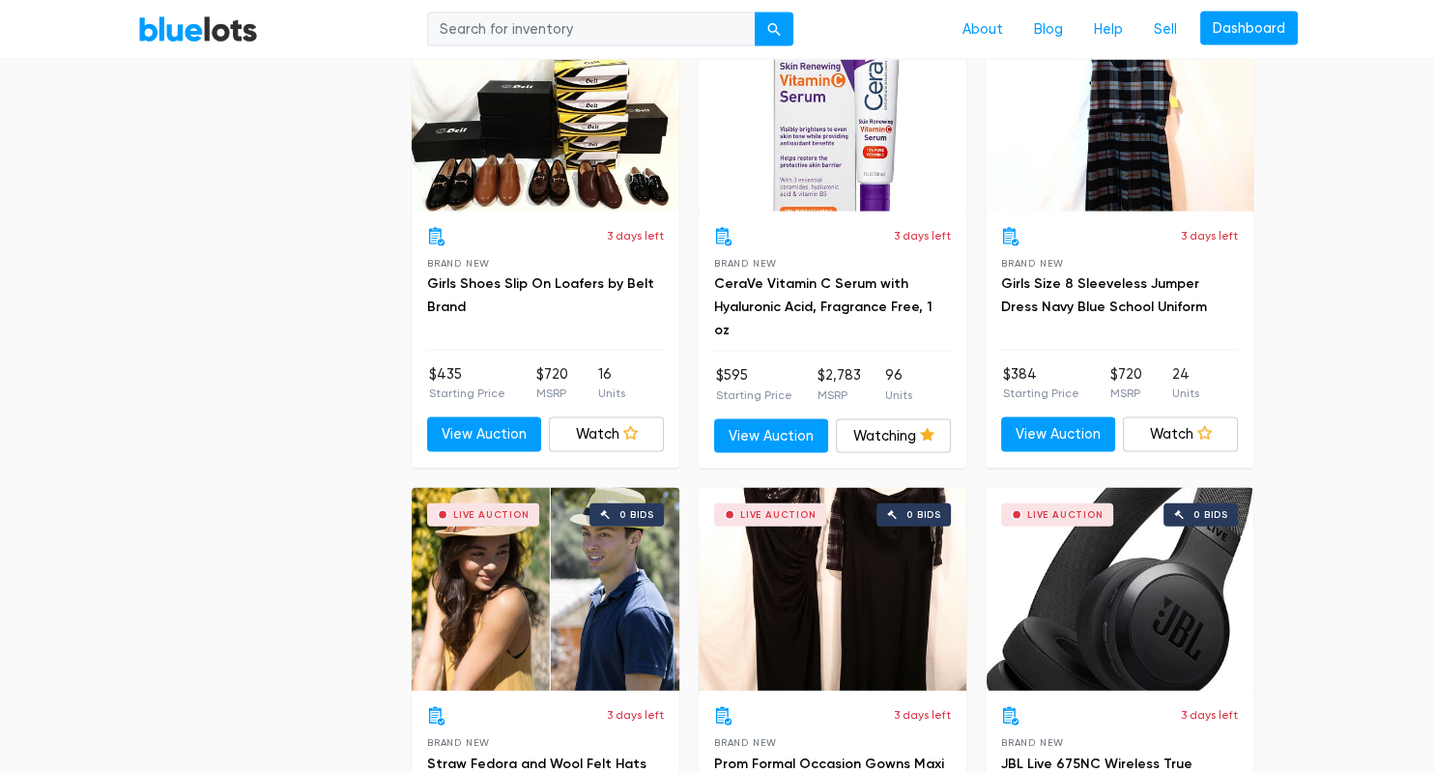
scroll to position [3997, 0]
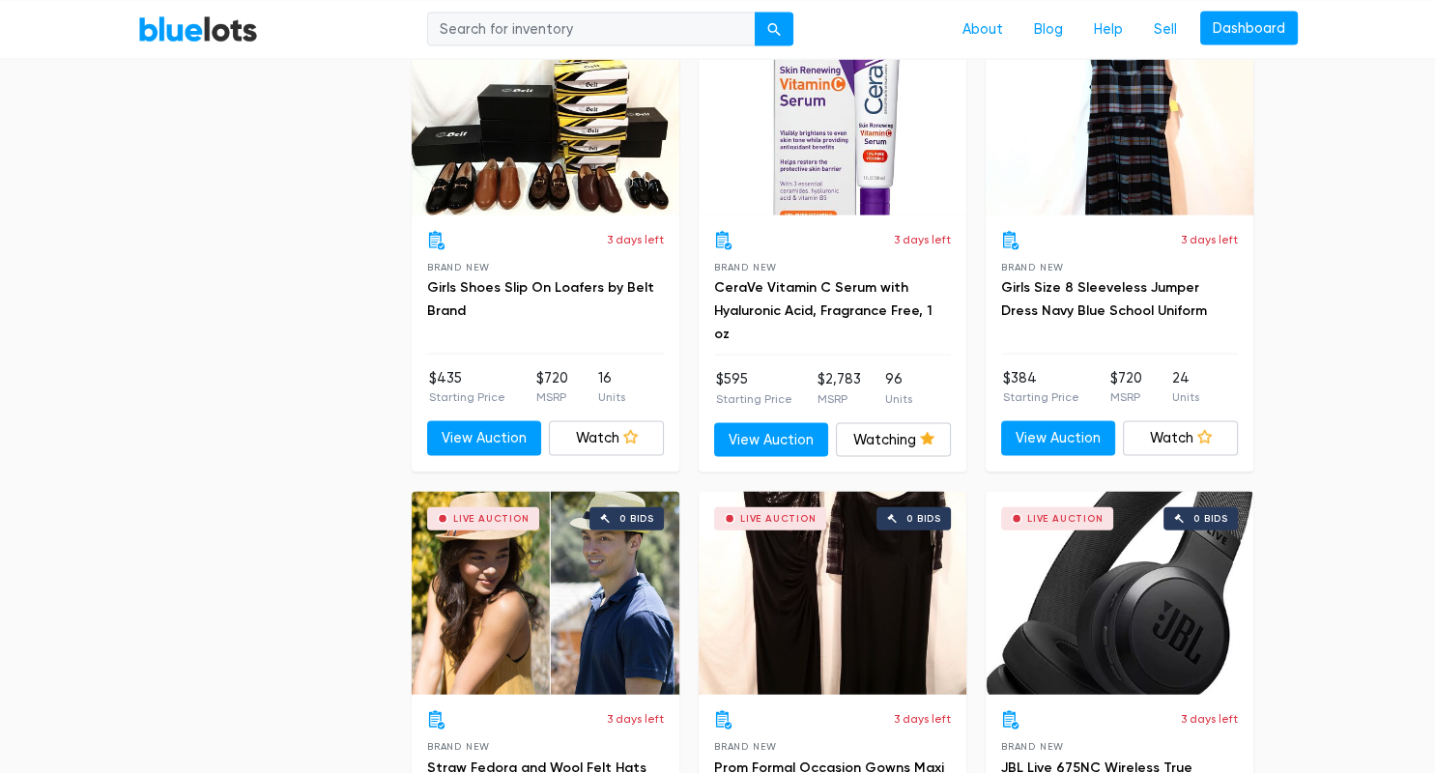
click at [814, 292] on h3 "CeraVe Vitamin C Serum with Hyaluronic Acid, Fragrance Free, 1 oz" at bounding box center [832, 310] width 237 height 70
click at [777, 431] on link "View Auction" at bounding box center [771, 439] width 115 height 35
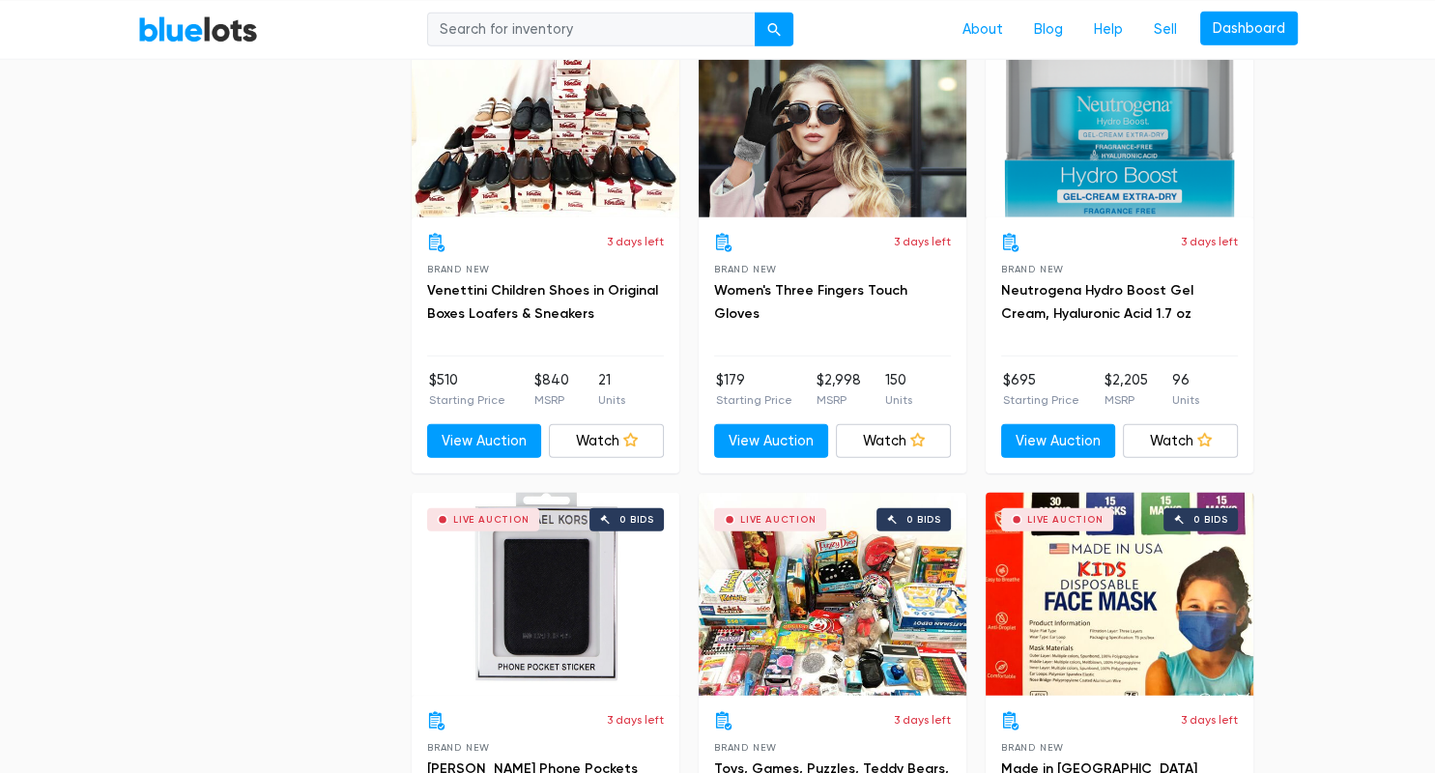
scroll to position [4983, 0]
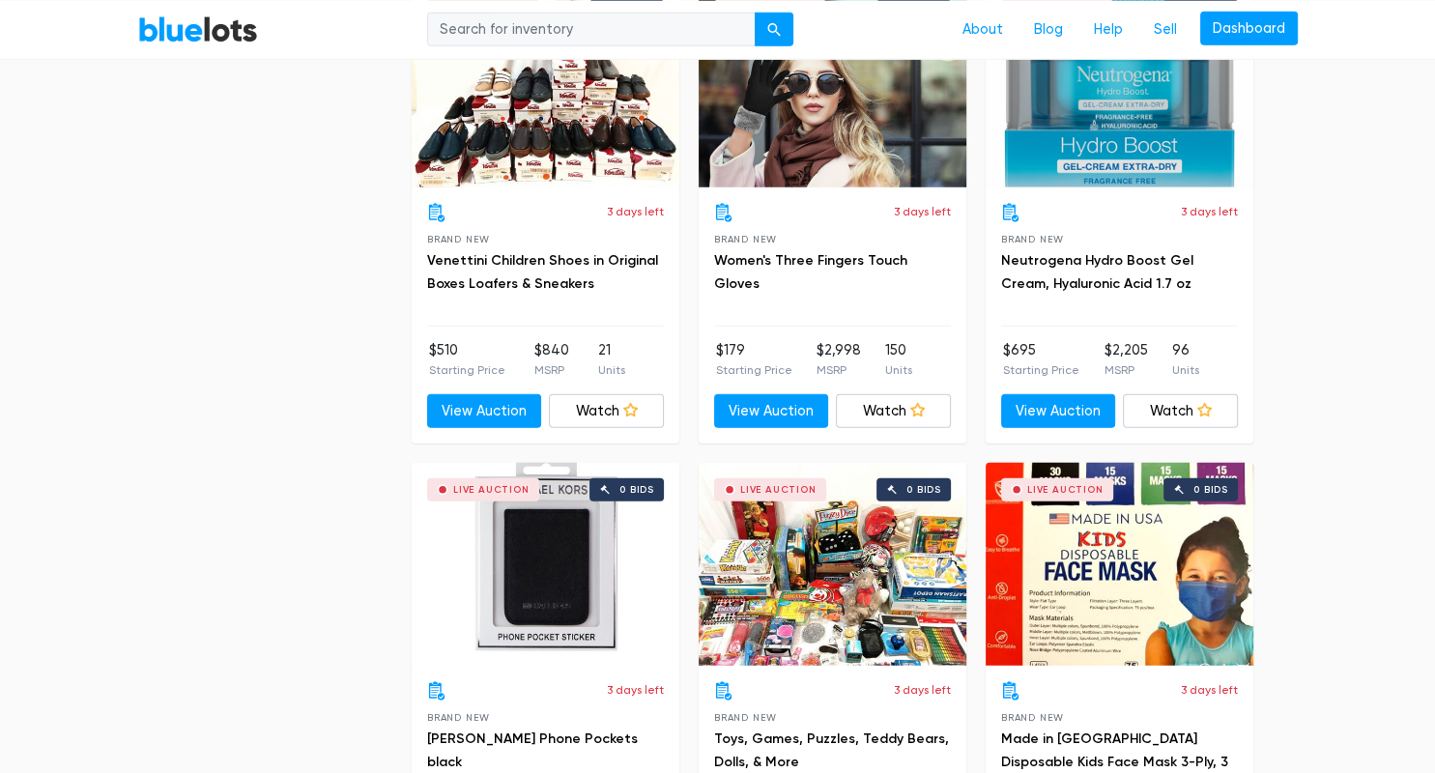
drag, startPoint x: 1419, startPoint y: 532, endPoint x: 1422, endPoint y: 490, distance: 42.7
drag, startPoint x: 1422, startPoint y: 490, endPoint x: 1421, endPoint y: 502, distance: 11.6
drag, startPoint x: 1421, startPoint y: 502, endPoint x: 1430, endPoint y: 465, distance: 37.7
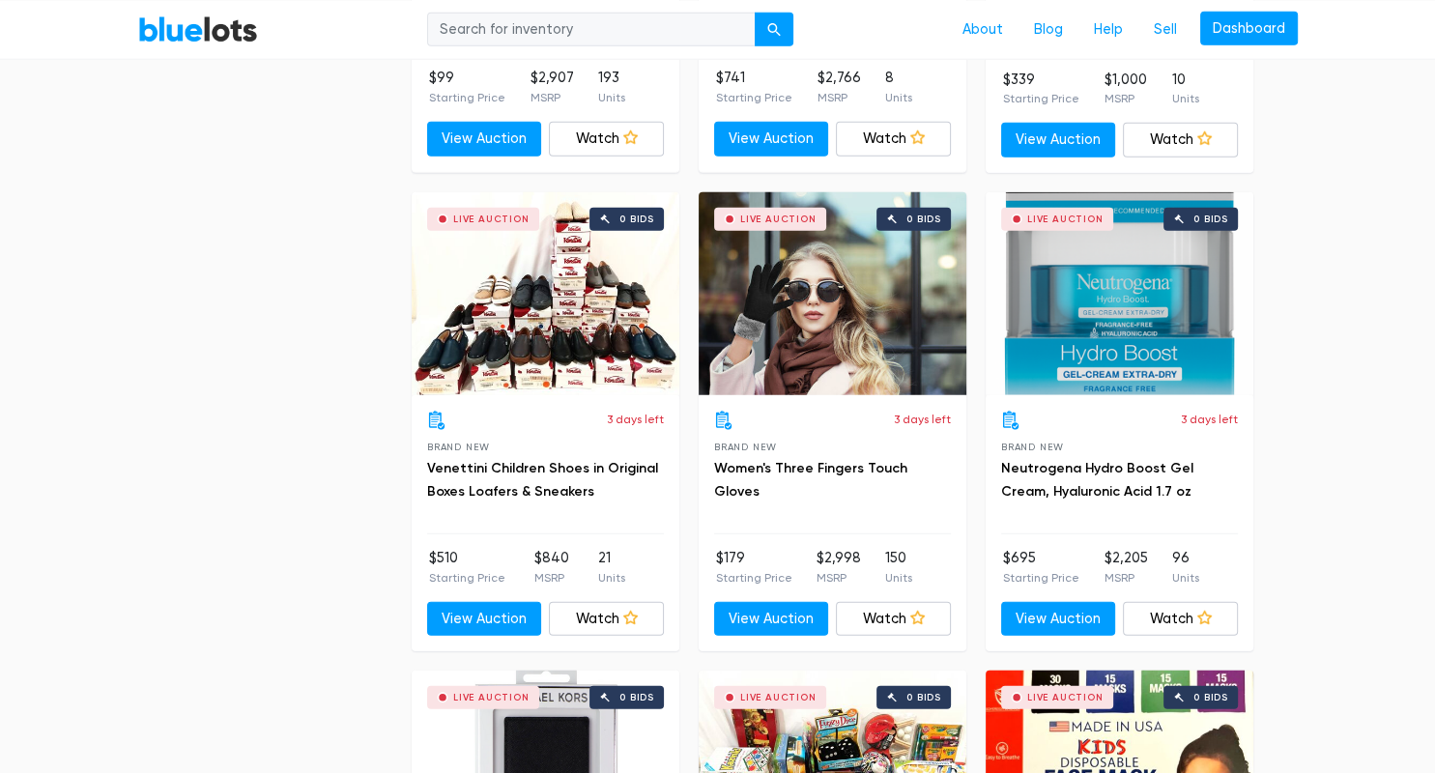
scroll to position [4784, 0]
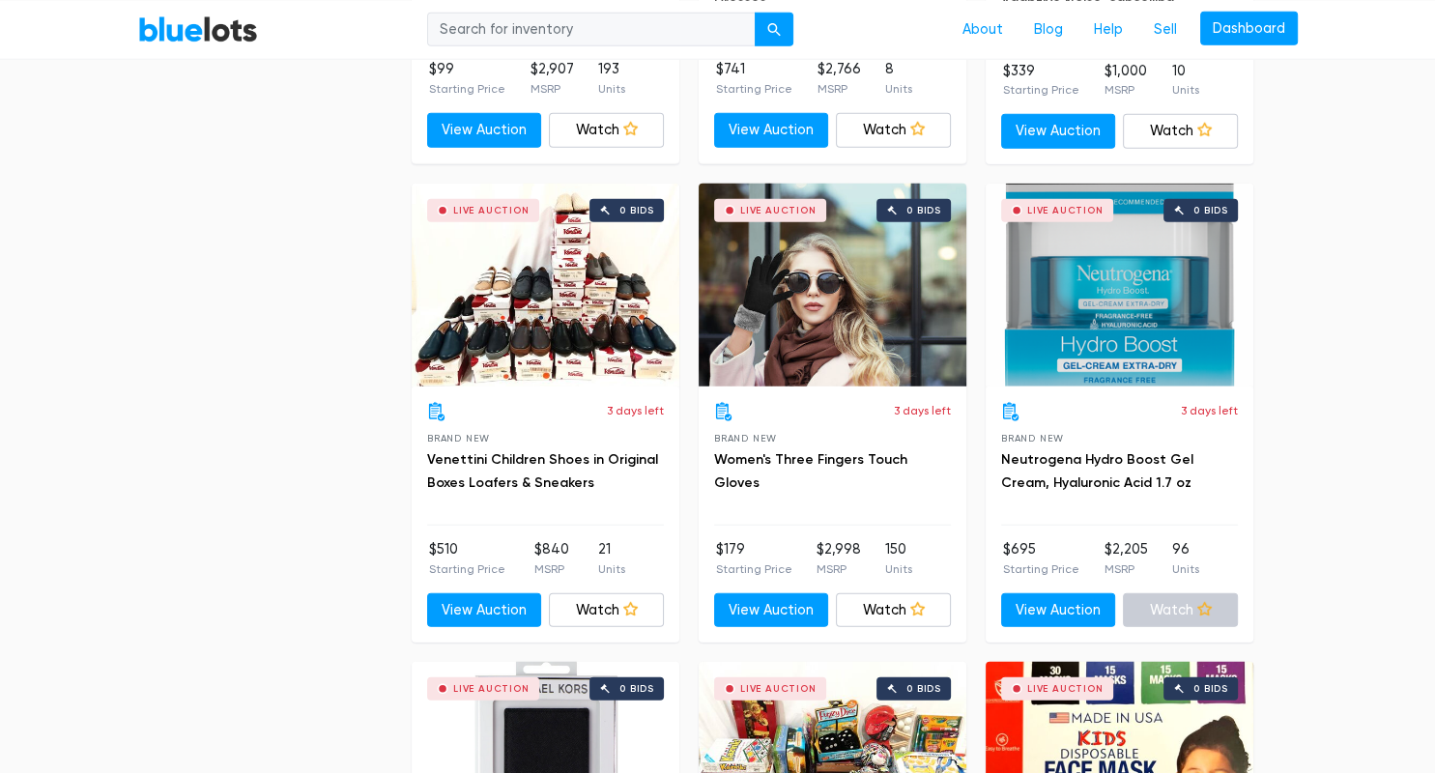
click at [1179, 603] on link "Watch" at bounding box center [1180, 610] width 115 height 35
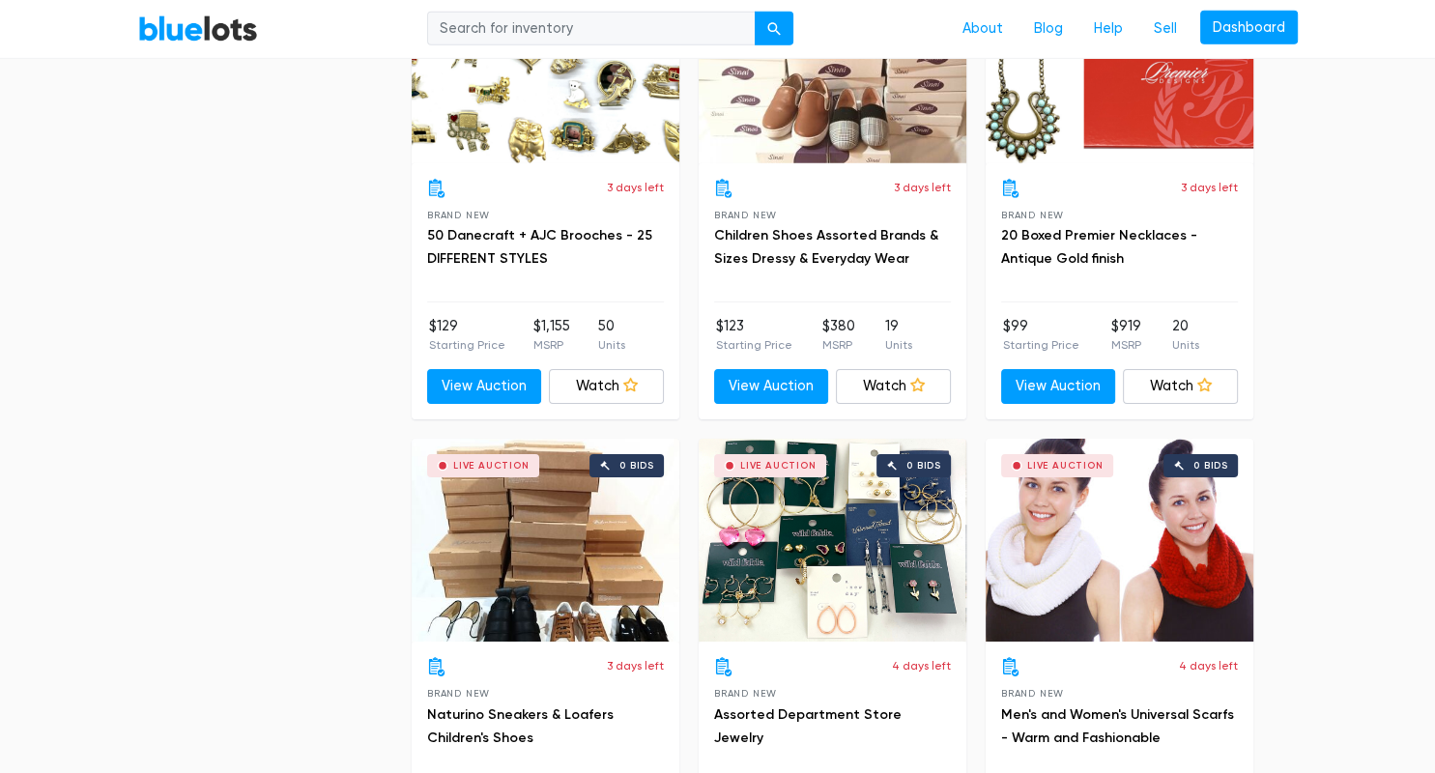
scroll to position [6025, 0]
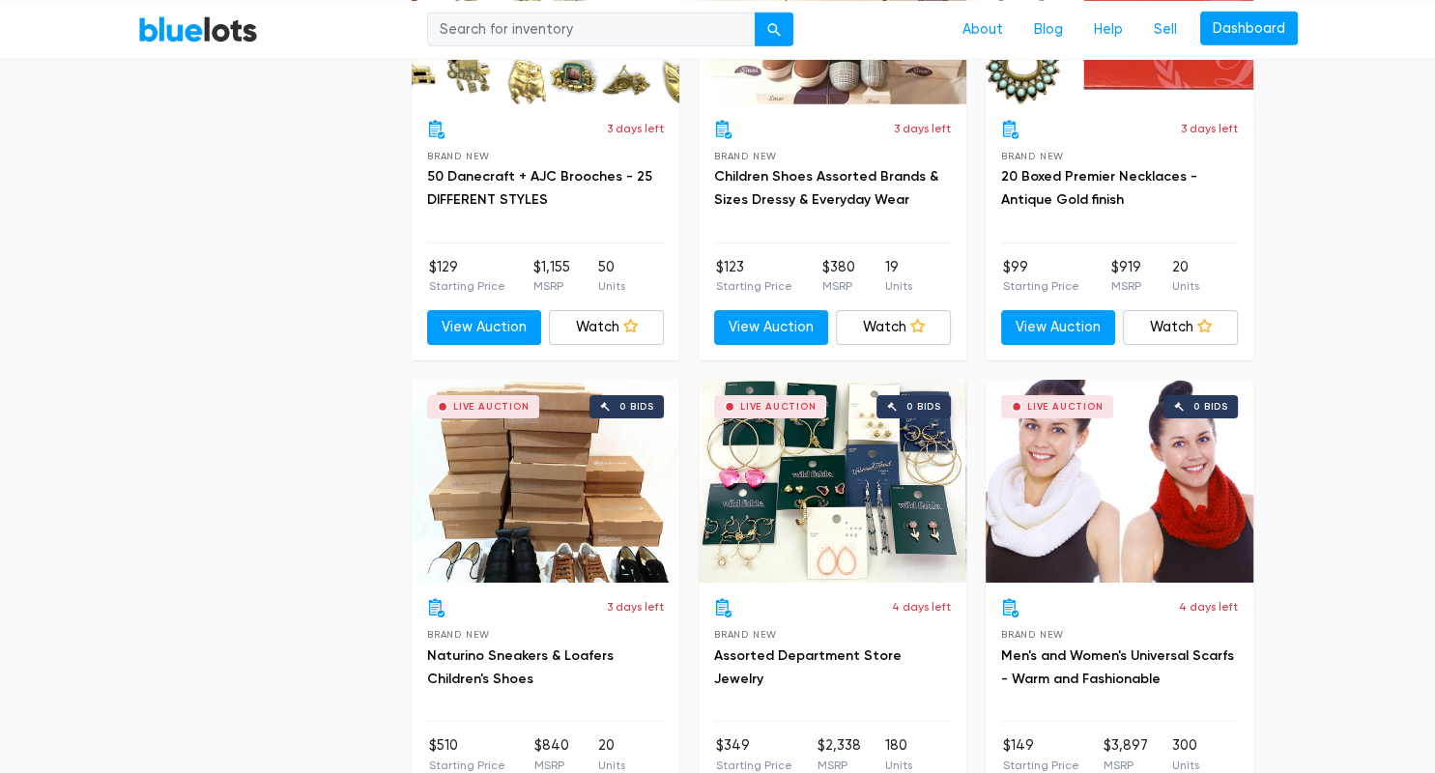
drag, startPoint x: 1434, startPoint y: 470, endPoint x: 1411, endPoint y: 607, distance: 139.2
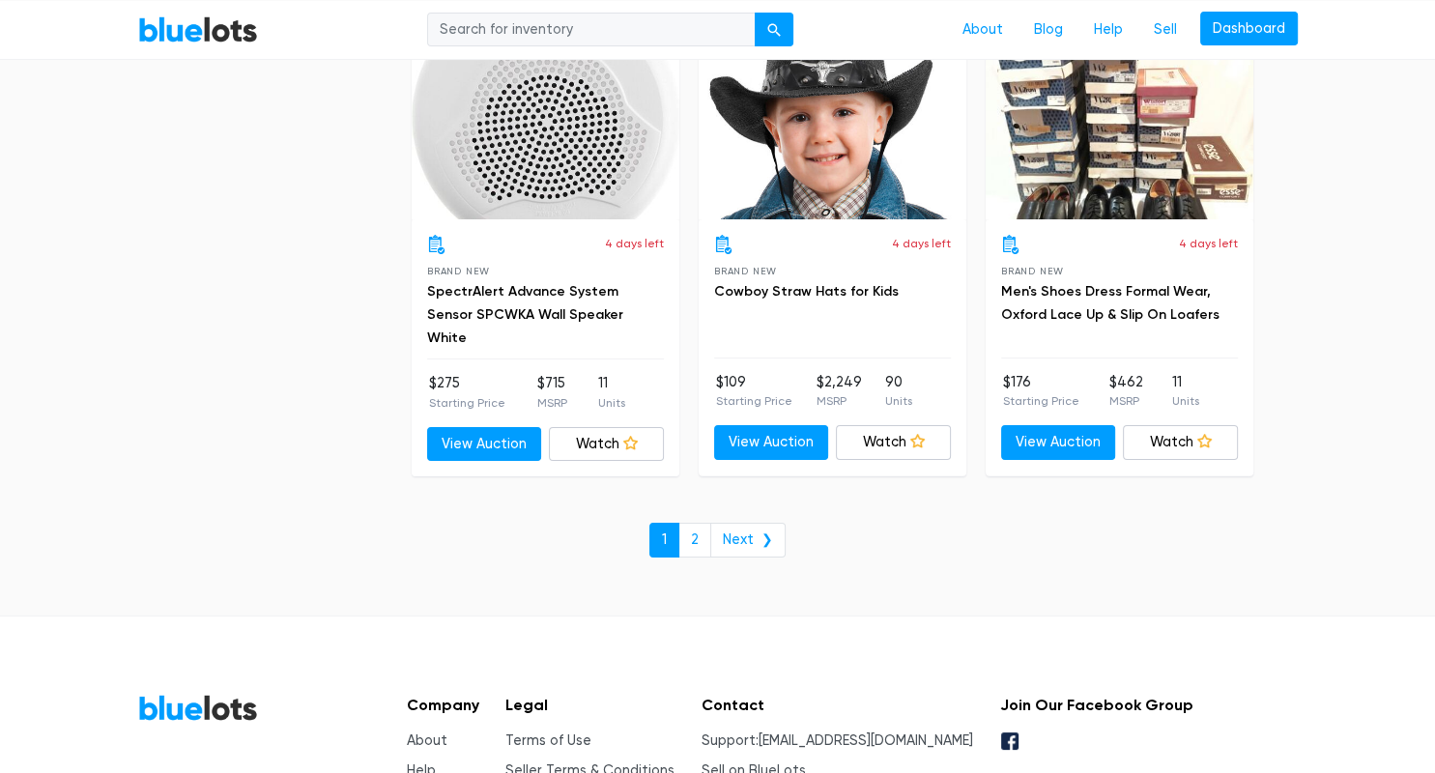
scroll to position [7355, 0]
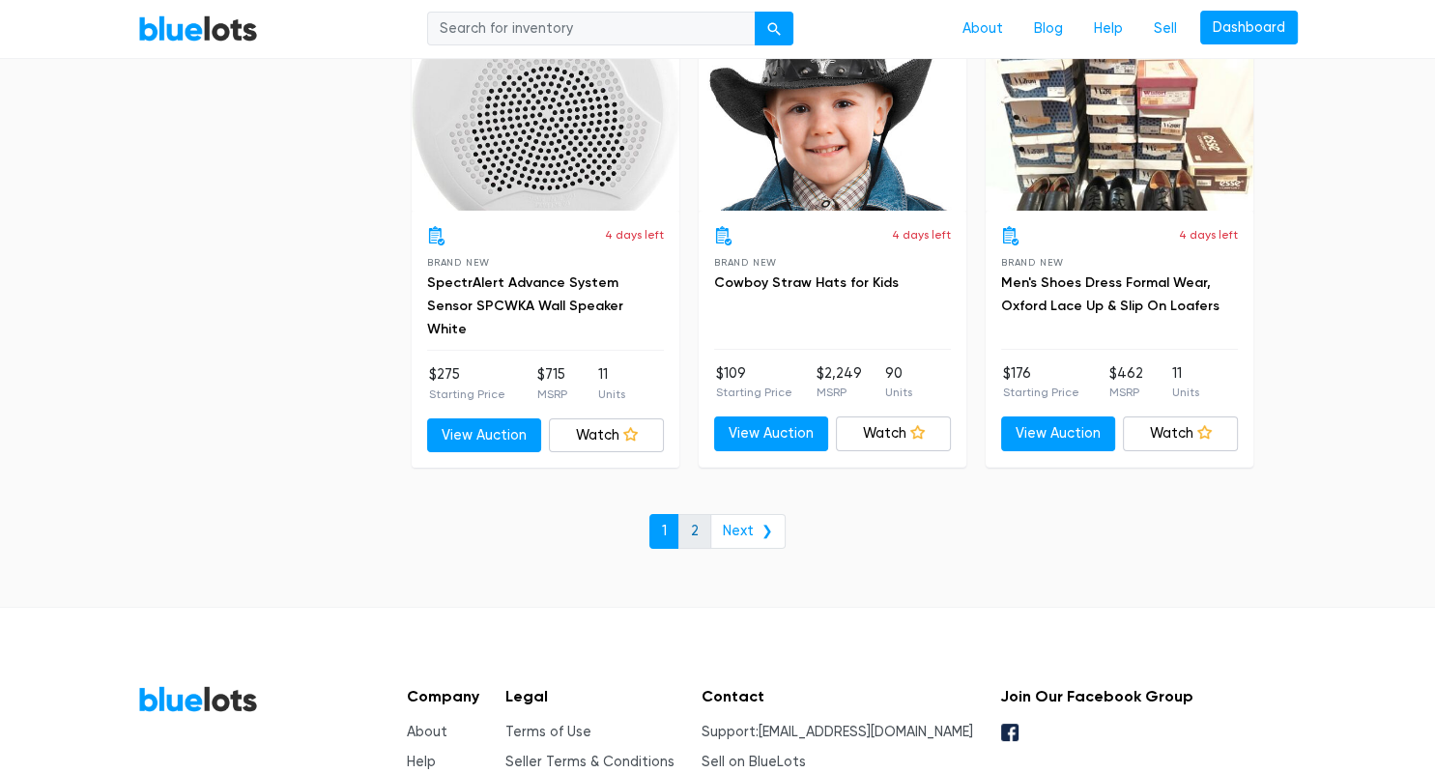
click at [685, 521] on link "2" at bounding box center [694, 531] width 33 height 35
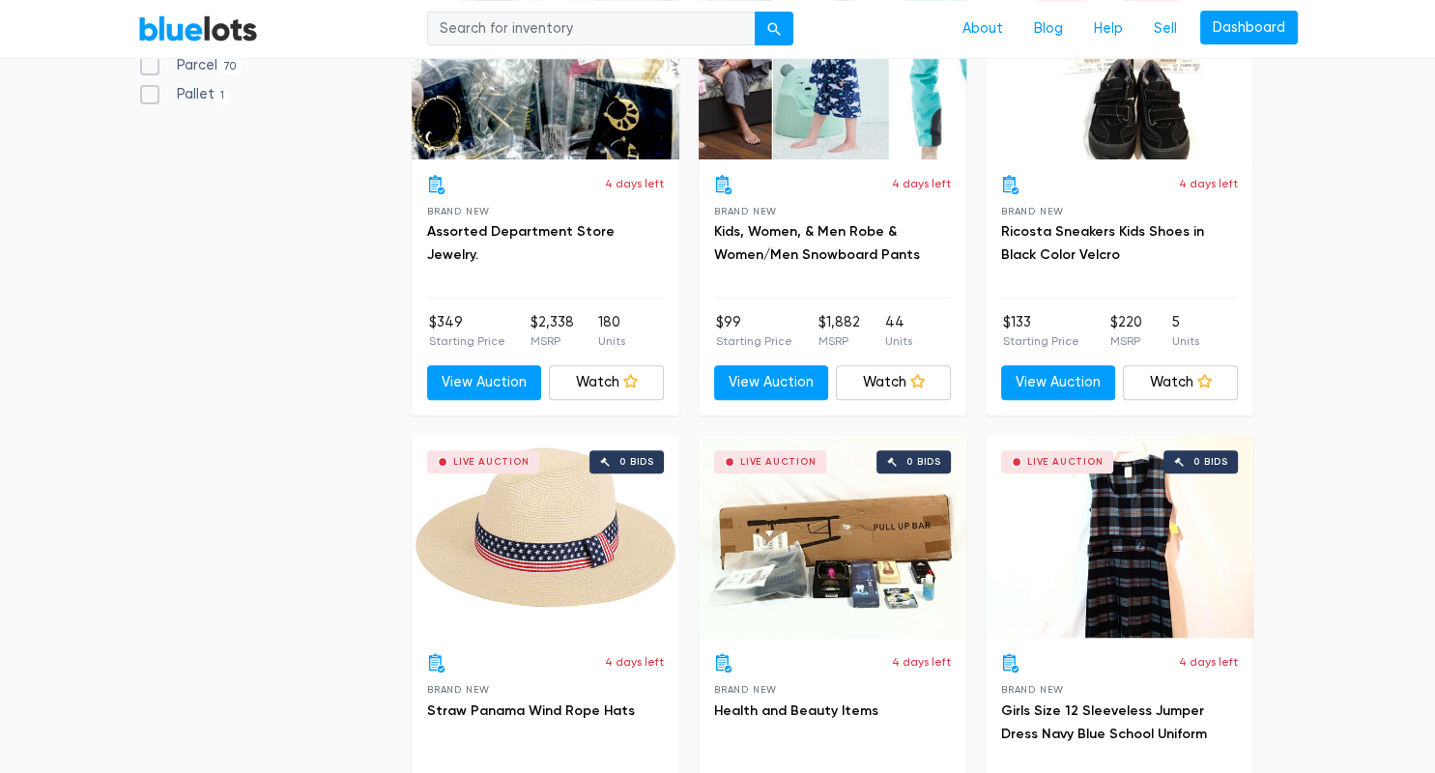
scroll to position [760, 0]
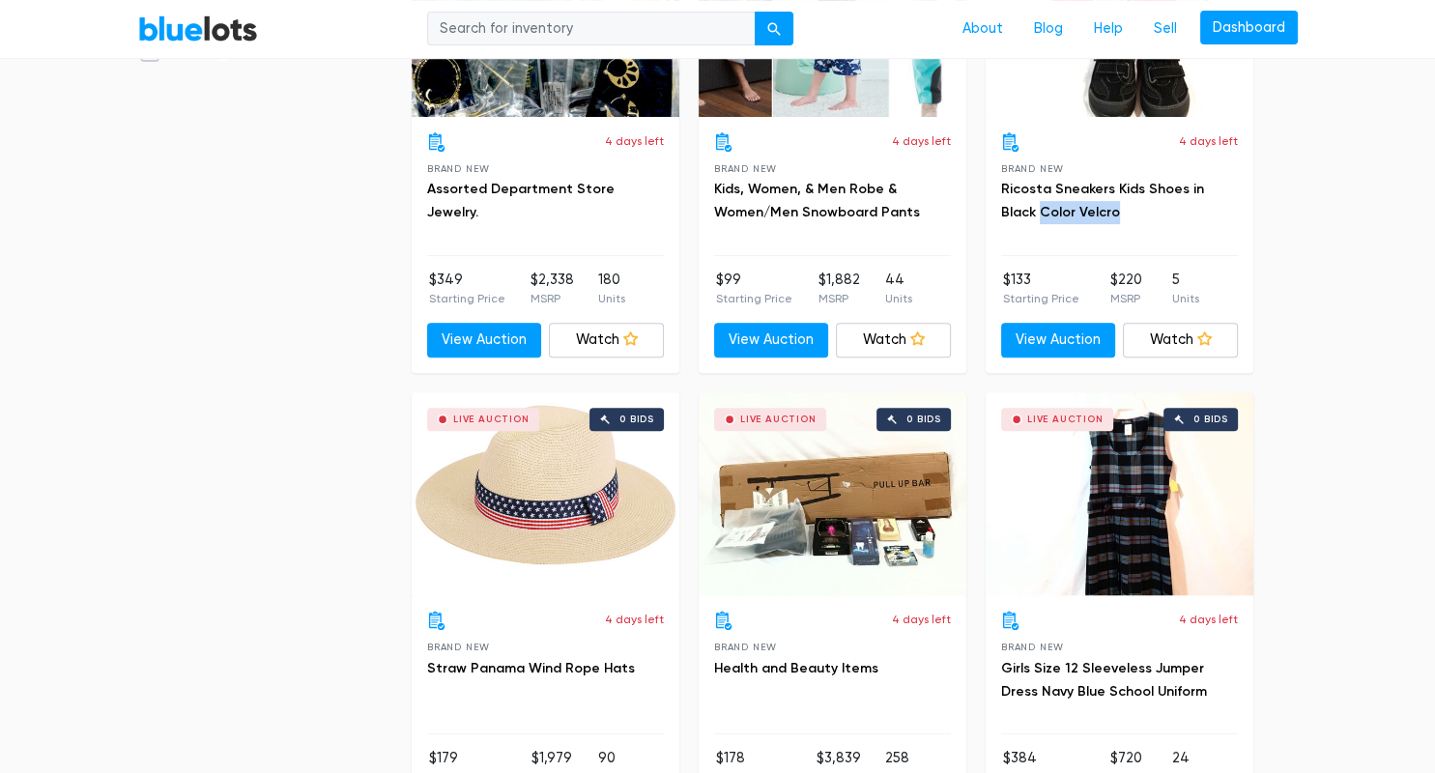
drag, startPoint x: 1434, startPoint y: 73, endPoint x: 1408, endPoint y: 215, distance: 143.5
drag, startPoint x: 1408, startPoint y: 215, endPoint x: 1403, endPoint y: 253, distance: 39.0
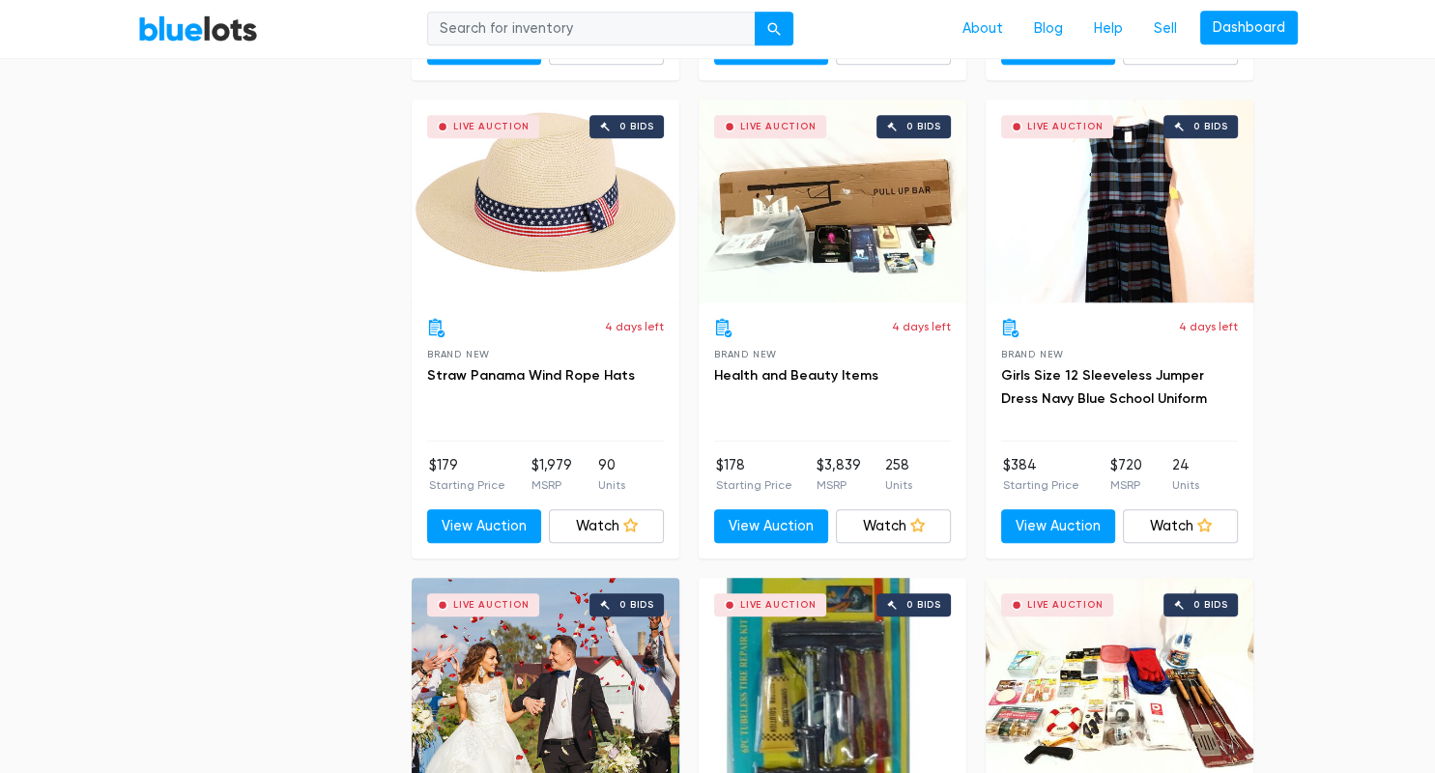
scroll to position [1090, 0]
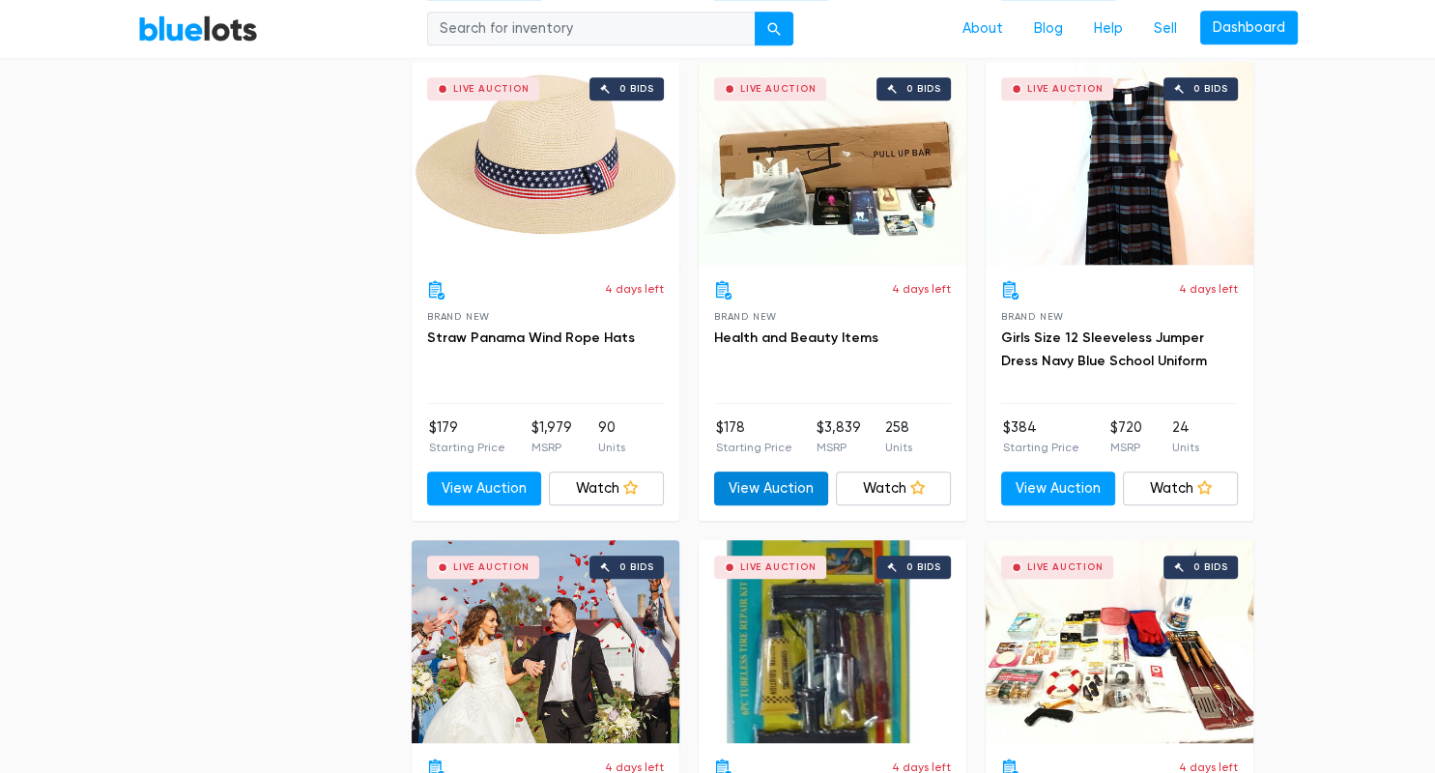
click at [774, 489] on link "View Auction" at bounding box center [771, 489] width 115 height 35
drag, startPoint x: 1422, startPoint y: 270, endPoint x: 1428, endPoint y: 257, distance: 13.8
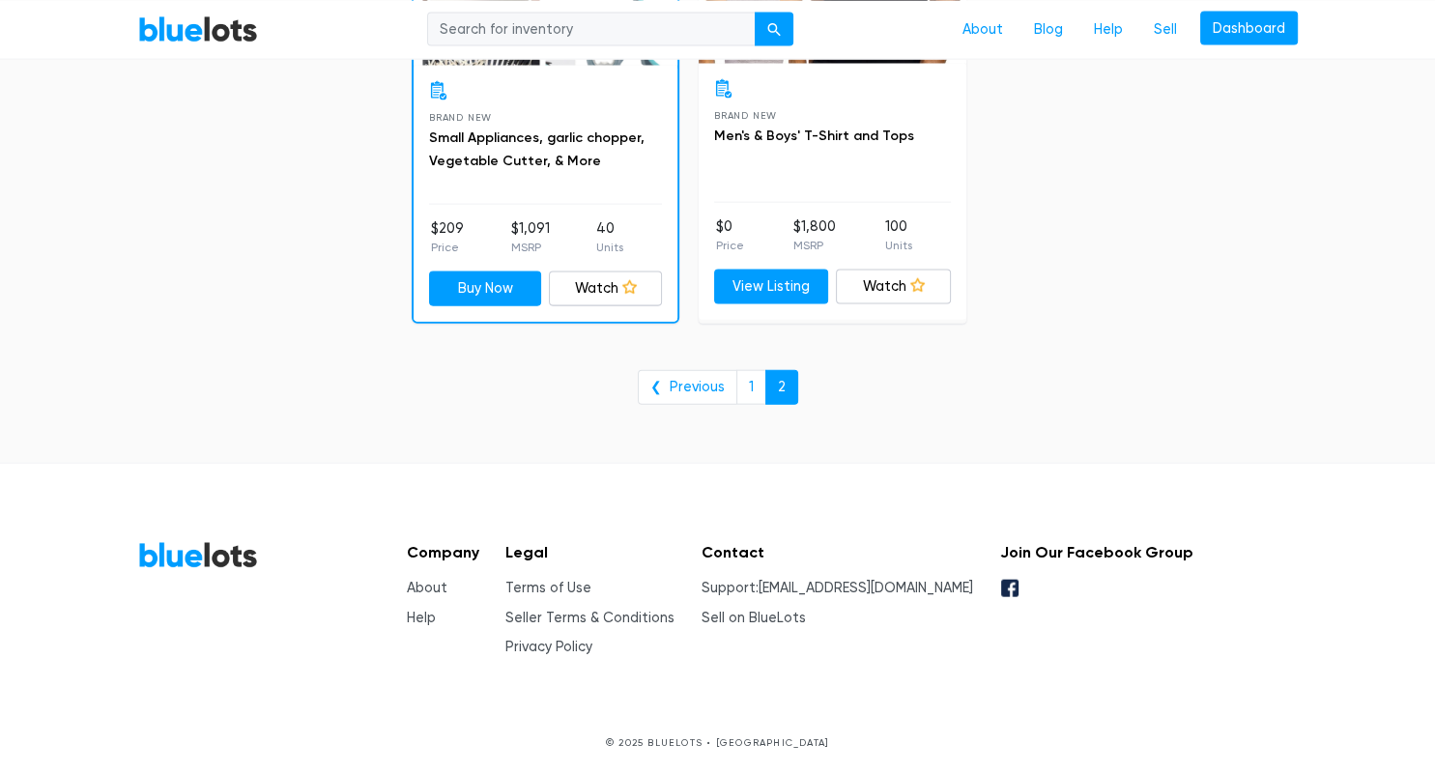
scroll to position [158, 0]
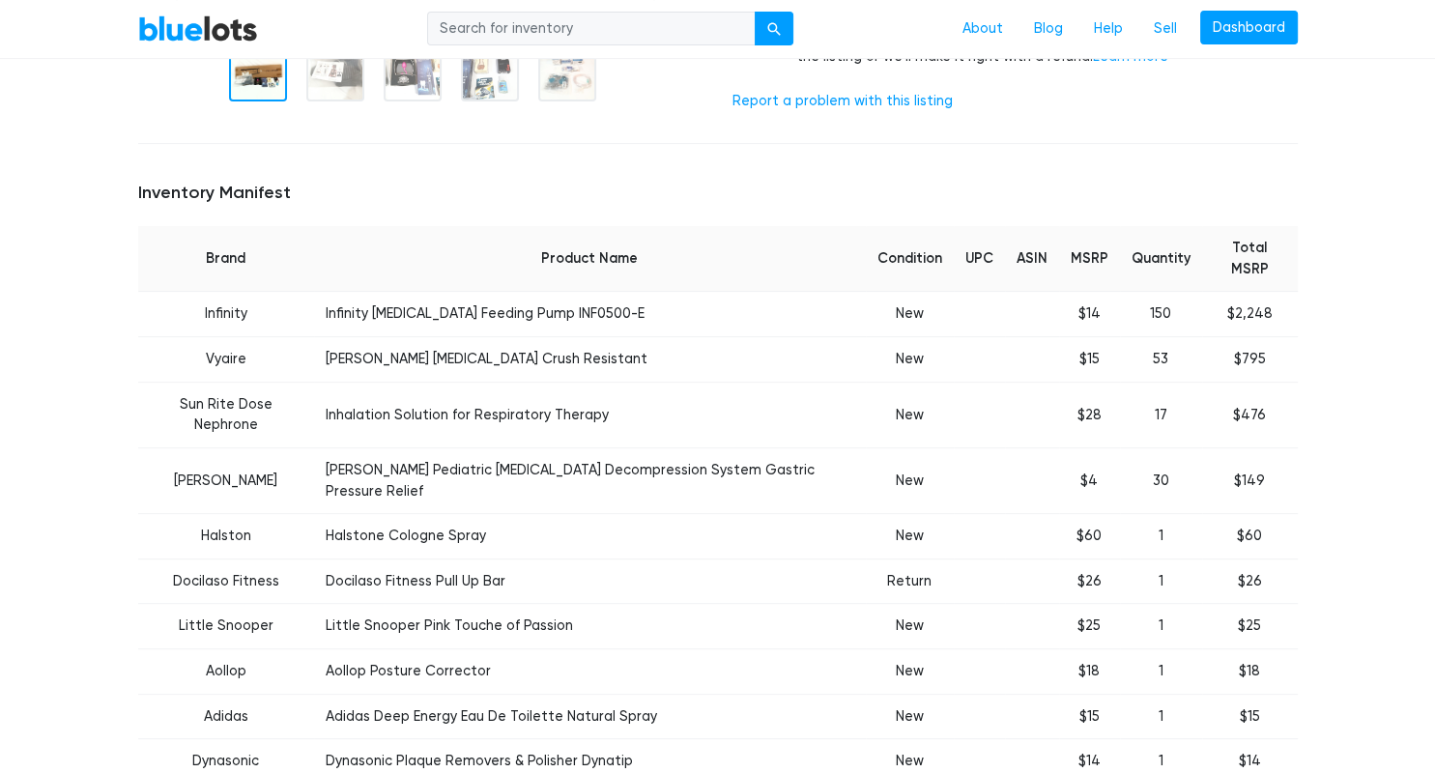
scroll to position [636, 0]
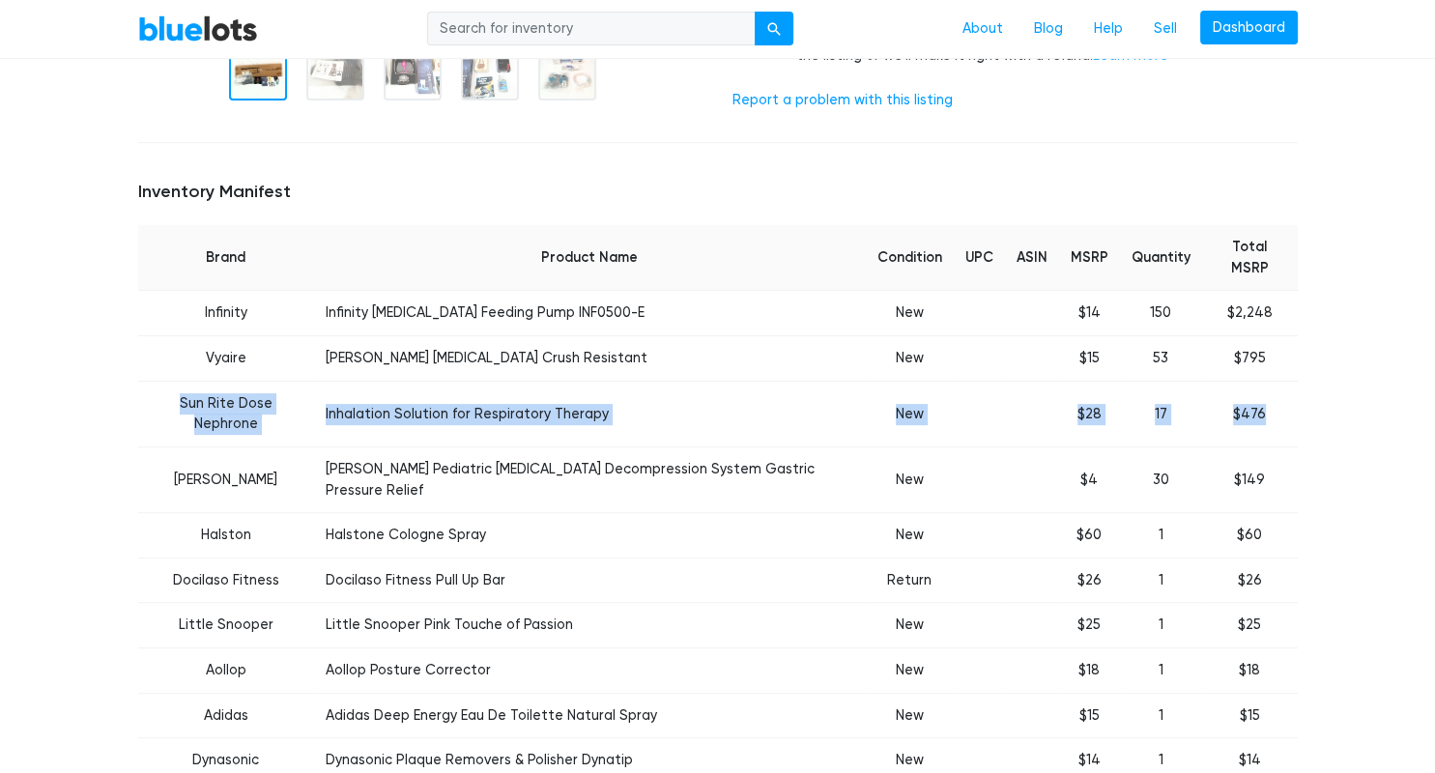
drag, startPoint x: 1434, startPoint y: 178, endPoint x: 1402, endPoint y: 369, distance: 194.0
click at [1402, 369] on div "BlueLots About Blog Help Sell Dashboard Home / Liquidation / Health and Beauty …" at bounding box center [717, 780] width 1435 height 2713
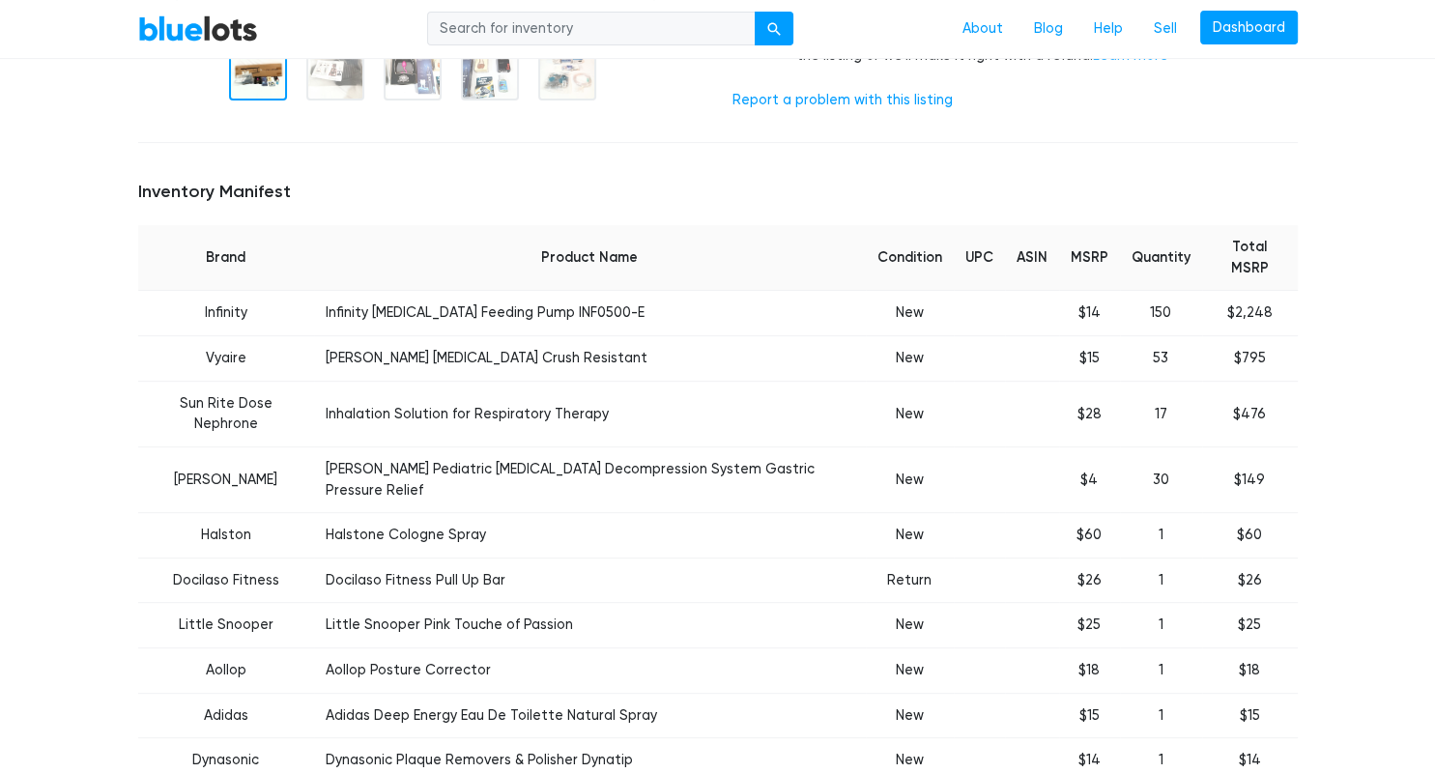
click at [337, 291] on td "Infinity [MEDICAL_DATA] Feeding Pump INF0500-E" at bounding box center [590, 313] width 552 height 45
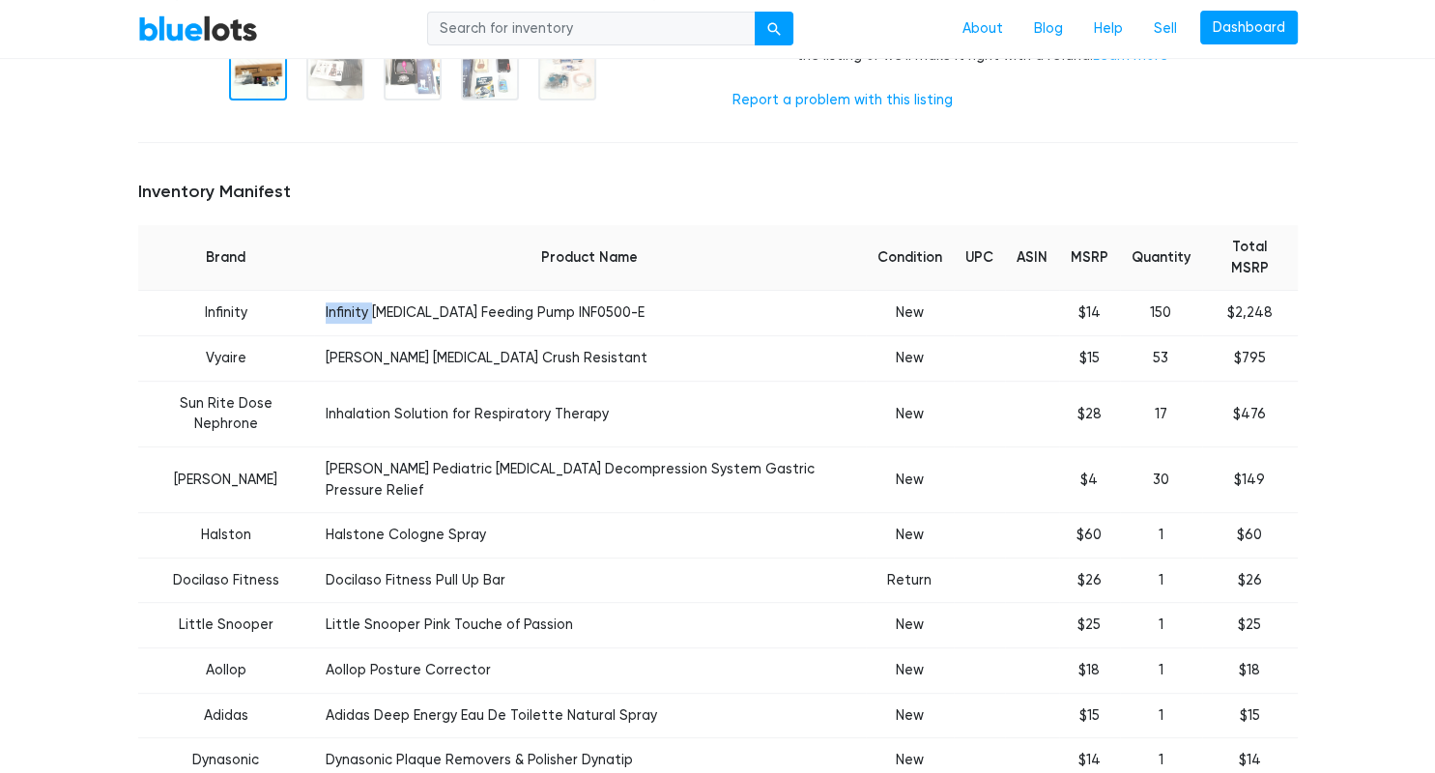
click at [337, 291] on td "Infinity [MEDICAL_DATA] Feeding Pump INF0500-E" at bounding box center [590, 313] width 552 height 45
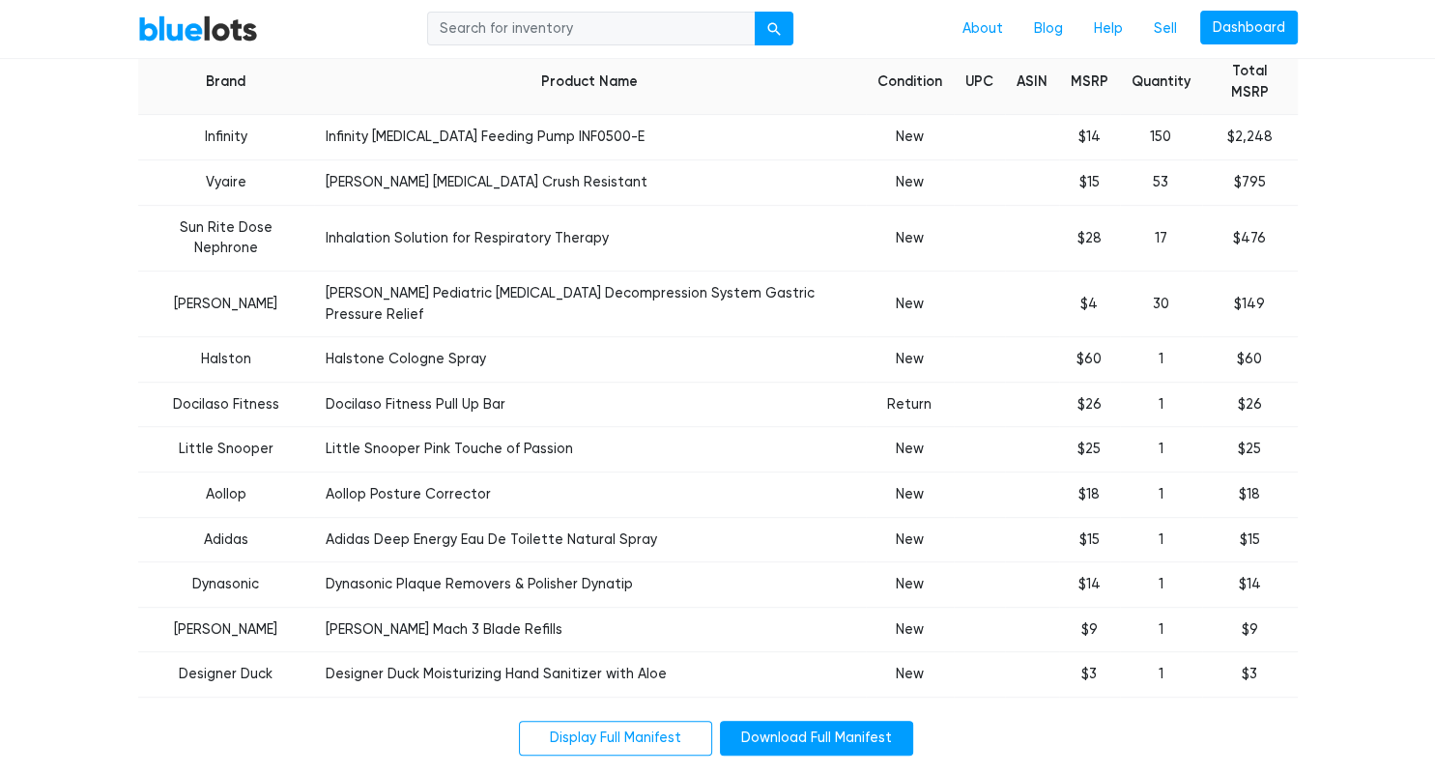
scroll to position [825, 0]
